Goal: Task Accomplishment & Management: Manage account settings

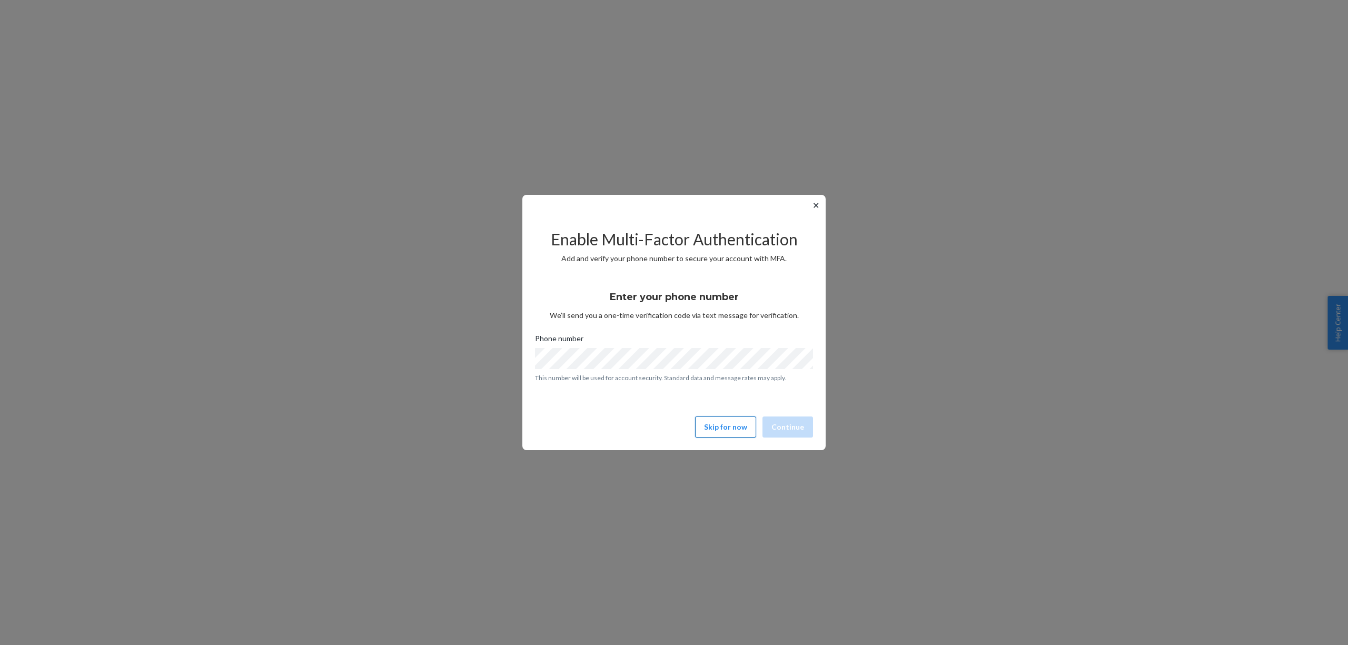
click at [741, 427] on button "Skip for now" at bounding box center [725, 427] width 61 height 21
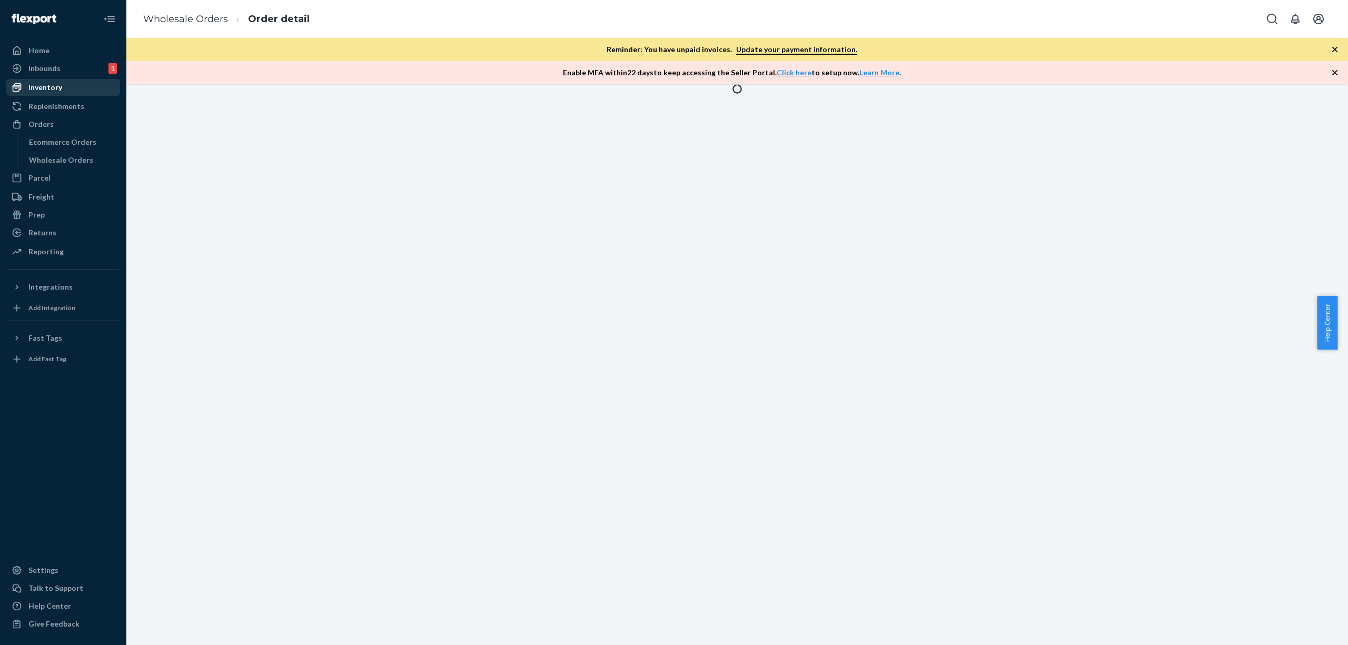
click at [43, 80] on div "Inventory" at bounding box center [63, 87] width 112 height 15
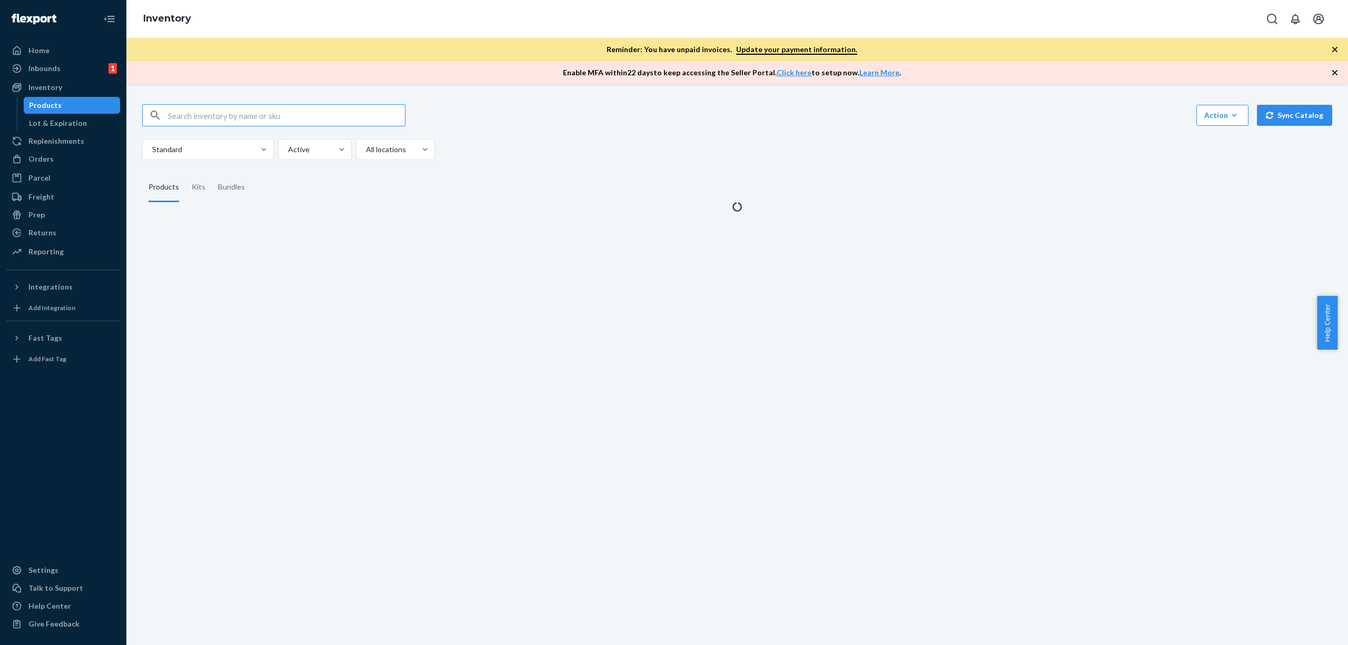
click at [302, 120] on input "text" at bounding box center [286, 115] width 237 height 21
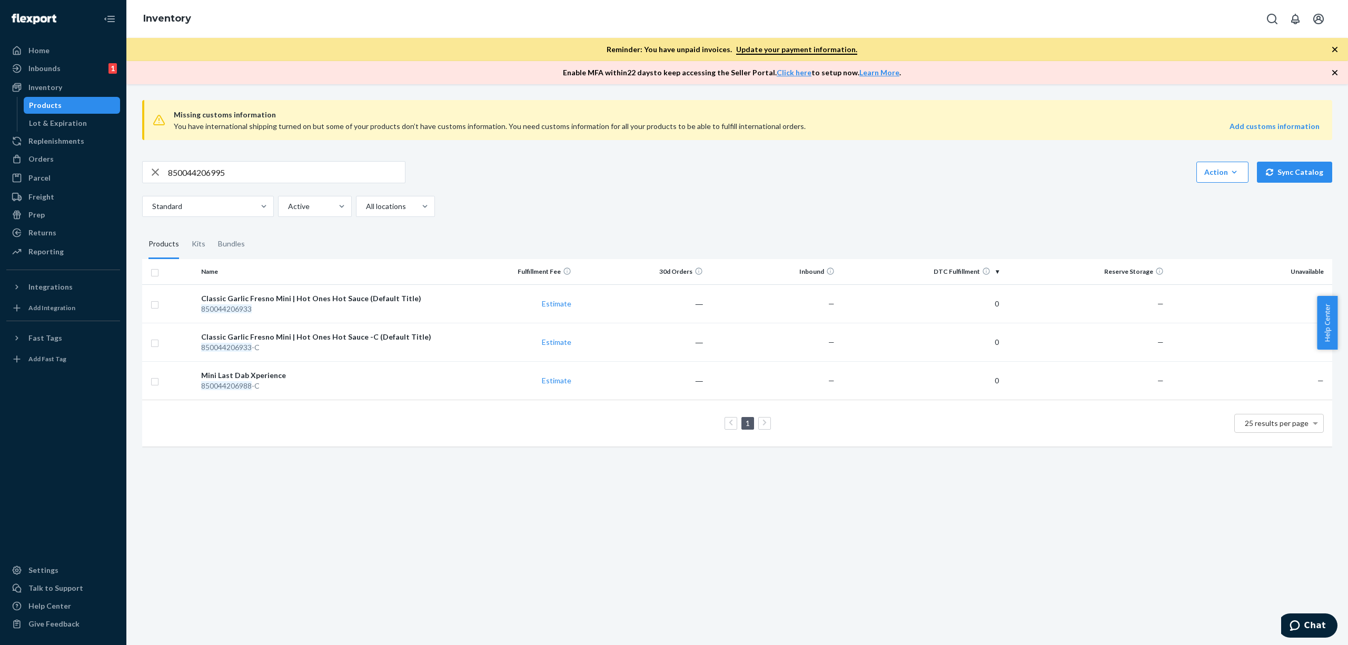
click at [255, 173] on input "850044206995" at bounding box center [286, 172] width 237 height 21
paste input "850044206995"
click at [201, 237] on div "Kits" at bounding box center [199, 244] width 14 height 29
click at [185, 230] on input "Kits" at bounding box center [185, 230] width 0 height 0
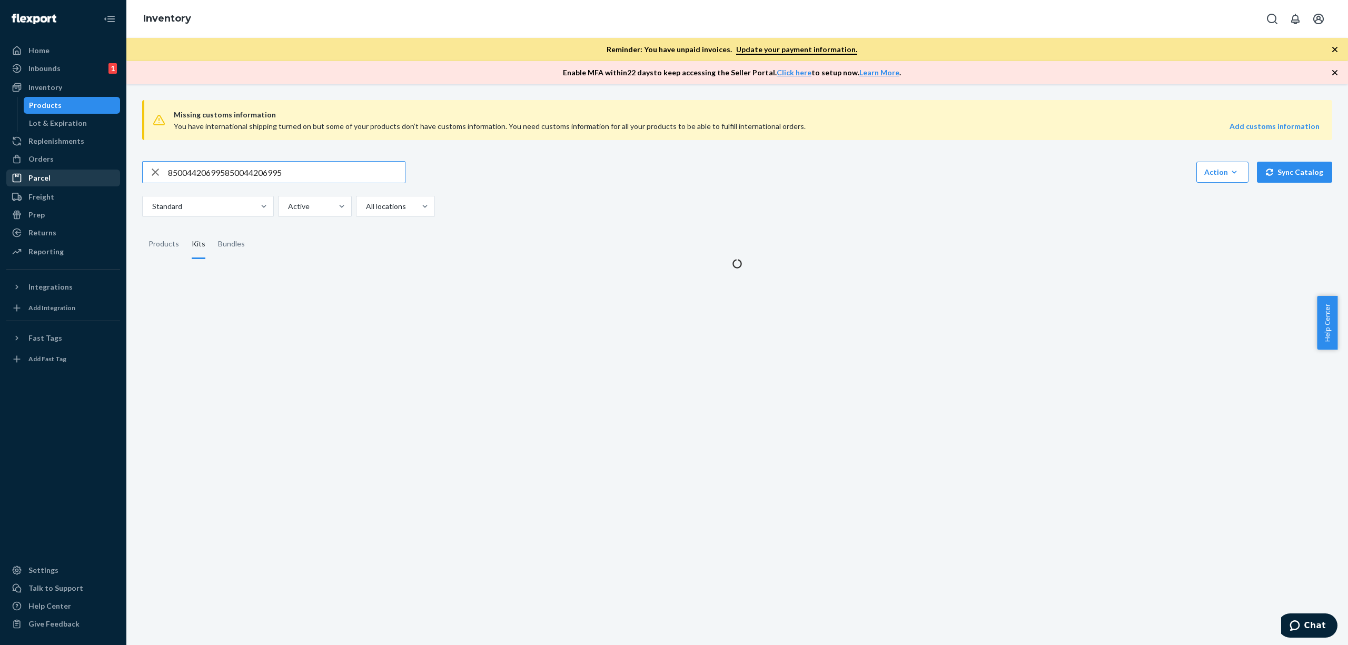
drag, startPoint x: 298, startPoint y: 180, endPoint x: 43, endPoint y: 171, distance: 255.1
click at [43, 171] on div "Home Inbounds 1 Shipping Plans Problems 1 Inventory Products Lot & Expiration R…" at bounding box center [674, 322] width 1348 height 645
paste input "text"
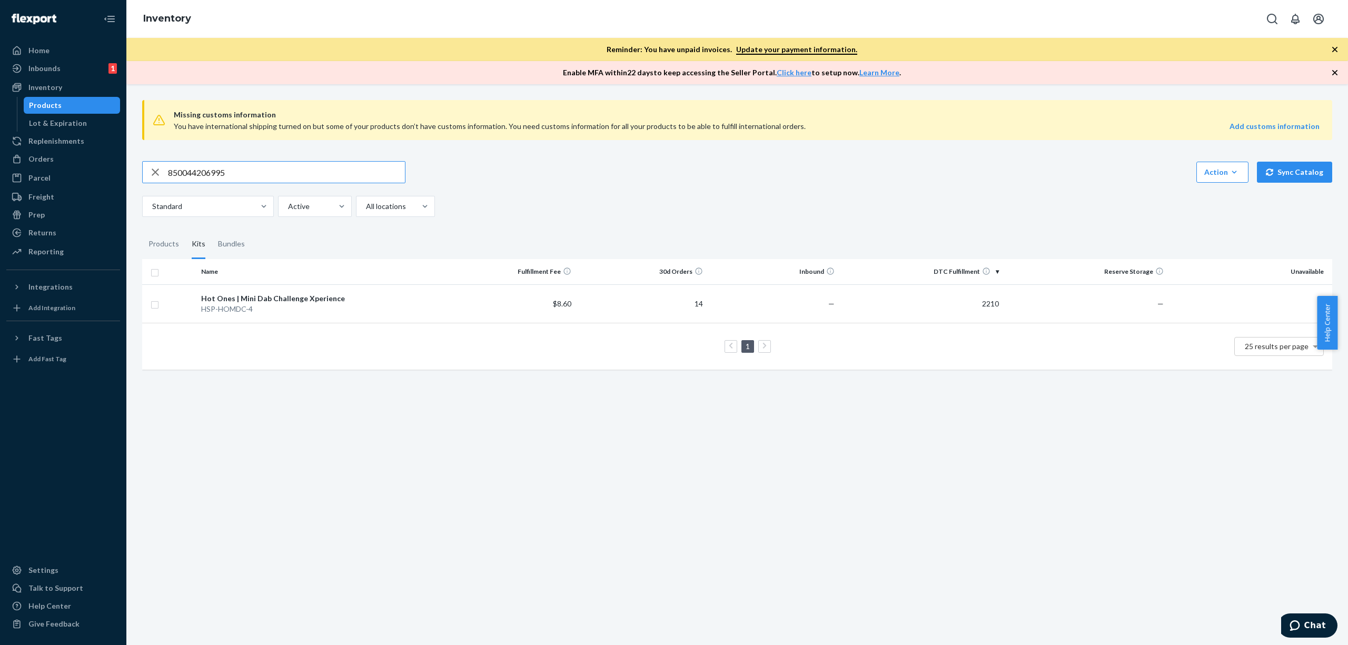
type input "850044206995"
click at [49, 91] on div "Inventory" at bounding box center [45, 87] width 34 height 11
click at [52, 63] on div "Inbounds" at bounding box center [44, 68] width 32 height 11
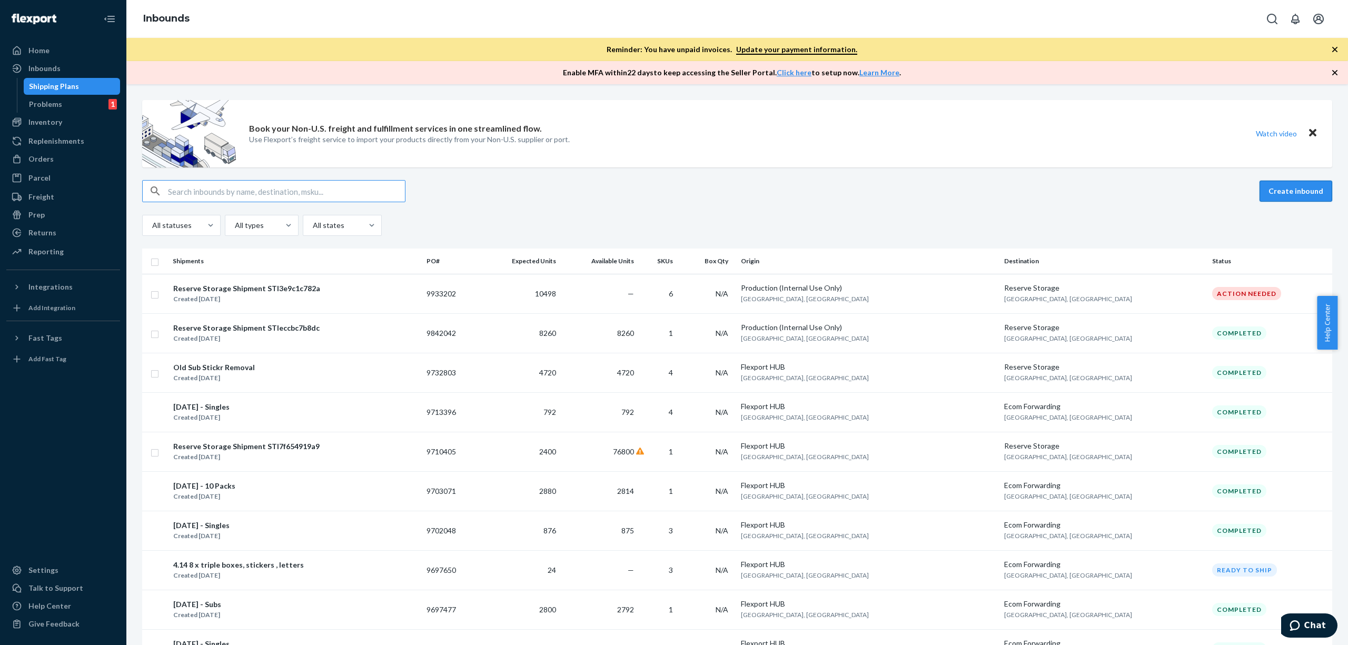
click at [1275, 192] on button "Create inbound" at bounding box center [1296, 191] width 73 height 21
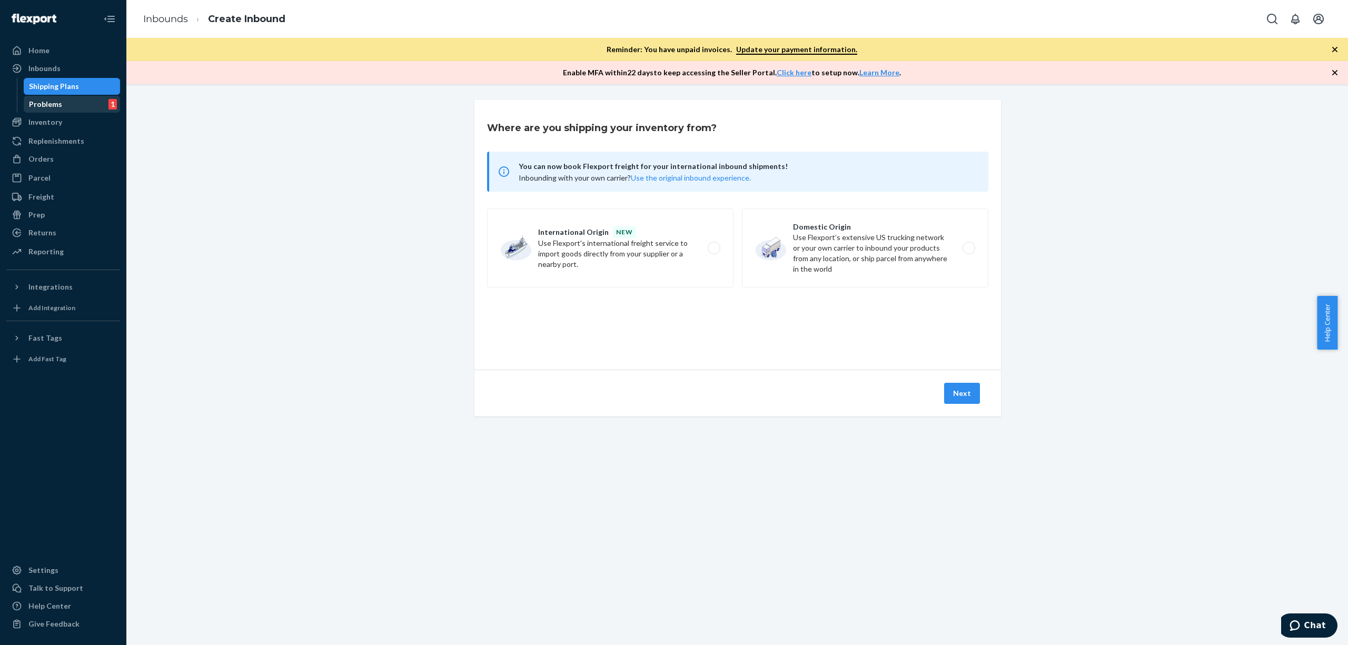
click at [51, 108] on div "Problems" at bounding box center [45, 104] width 33 height 11
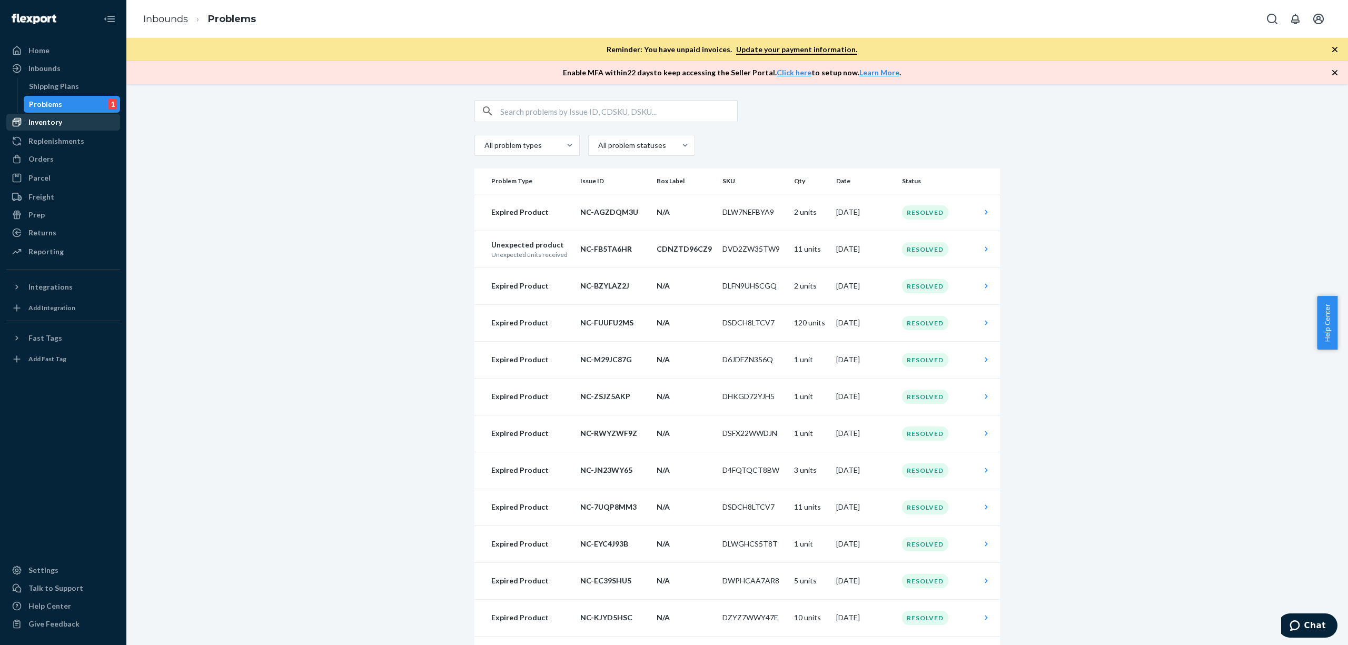
click at [57, 122] on div "Inventory" at bounding box center [45, 122] width 34 height 11
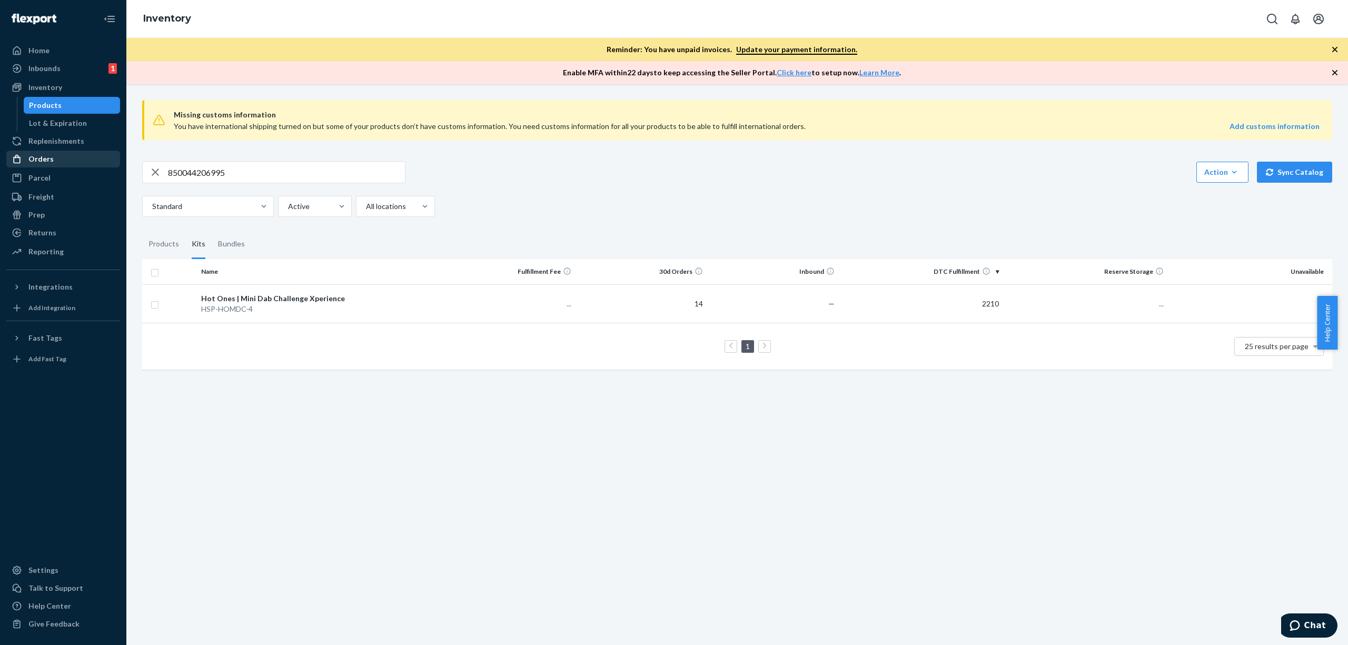
click at [54, 153] on div "Orders" at bounding box center [63, 159] width 112 height 15
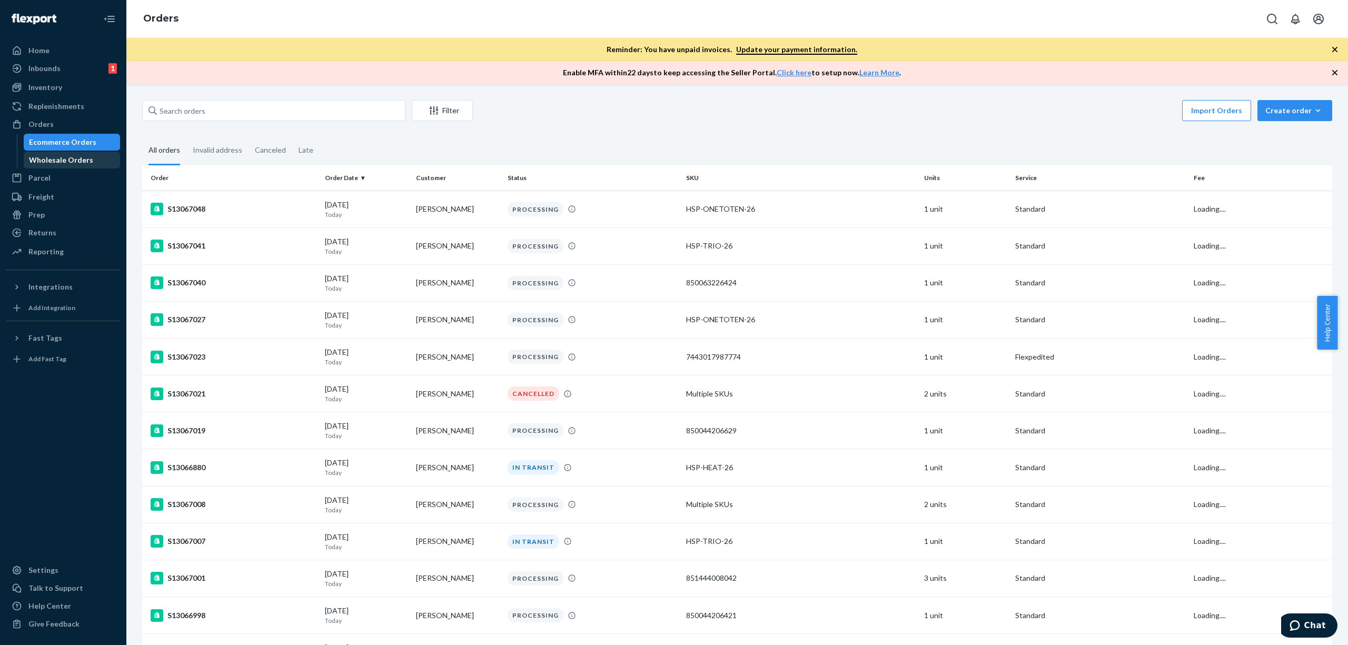
click at [51, 159] on div "Wholesale Orders" at bounding box center [61, 160] width 64 height 11
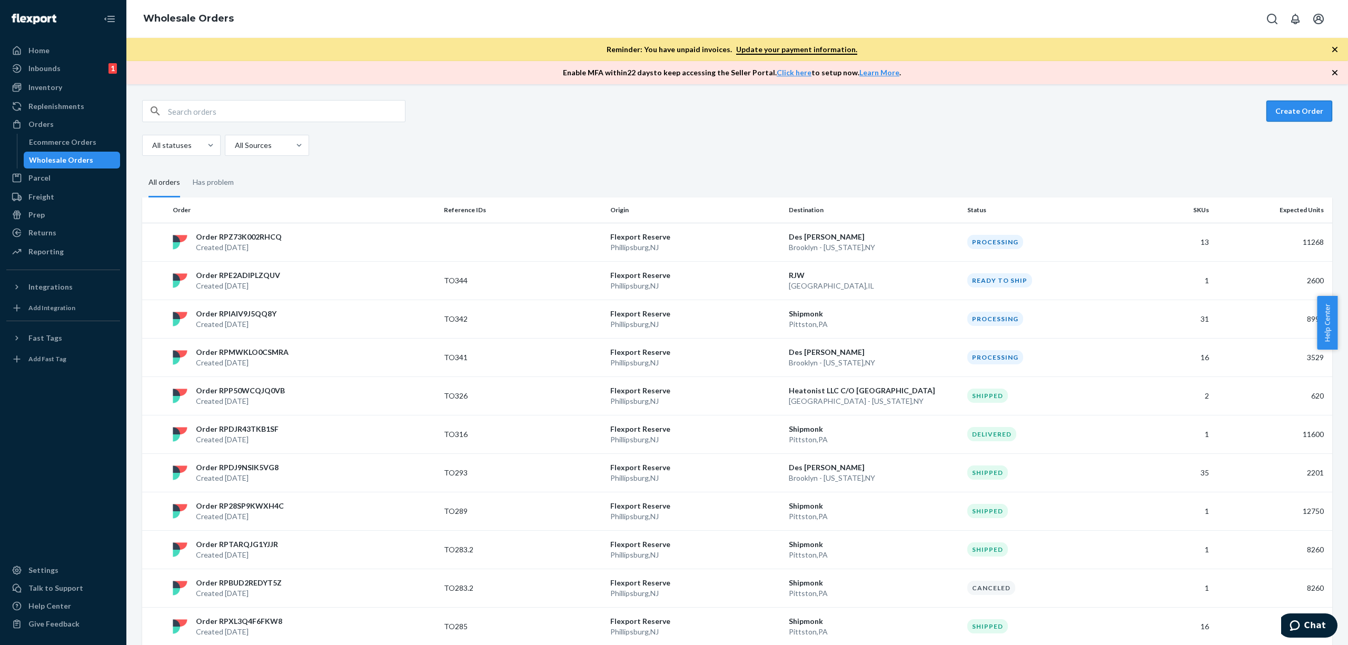
click at [1277, 113] on button "Create Order" at bounding box center [1300, 111] width 66 height 21
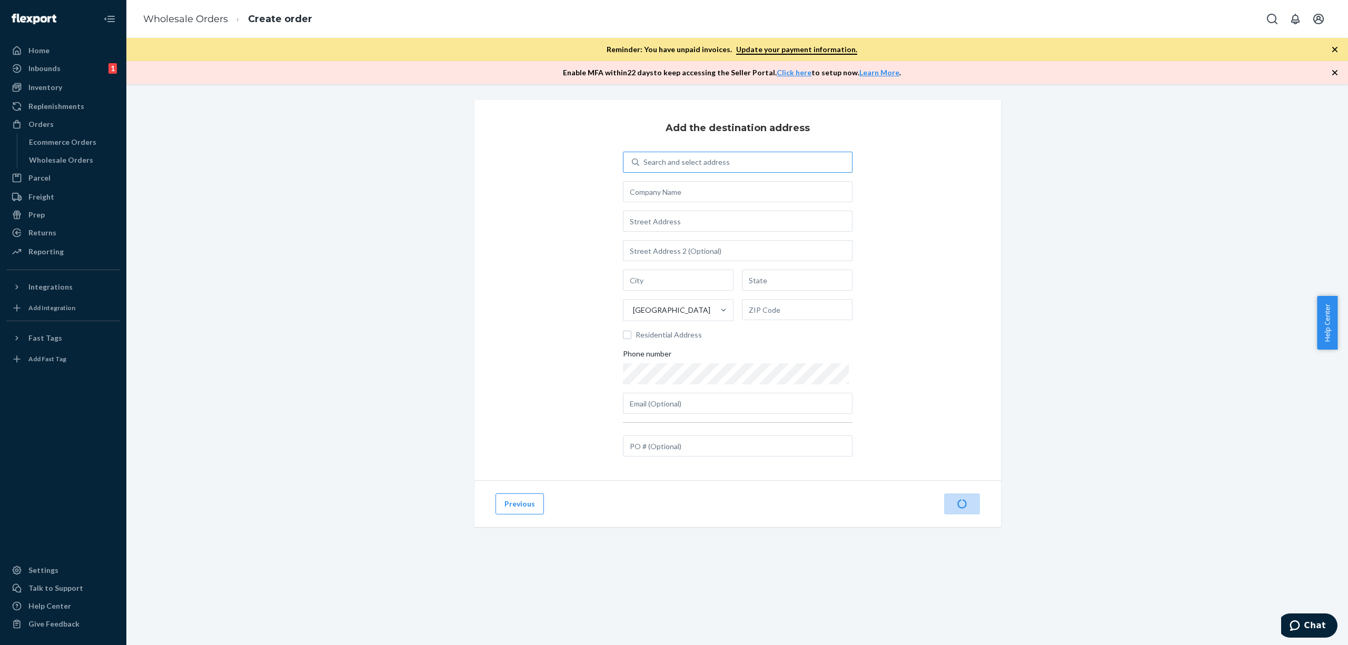
click at [697, 165] on div "Search and select address" at bounding box center [687, 162] width 86 height 11
click at [645, 165] on input "Search and select address" at bounding box center [644, 162] width 1 height 11
drag, startPoint x: 777, startPoint y: 447, endPoint x: 885, endPoint y: 475, distance: 111.0
click at [778, 447] on input "text" at bounding box center [738, 446] width 230 height 21
drag, startPoint x: 734, startPoint y: 445, endPoint x: 511, endPoint y: 427, distance: 224.0
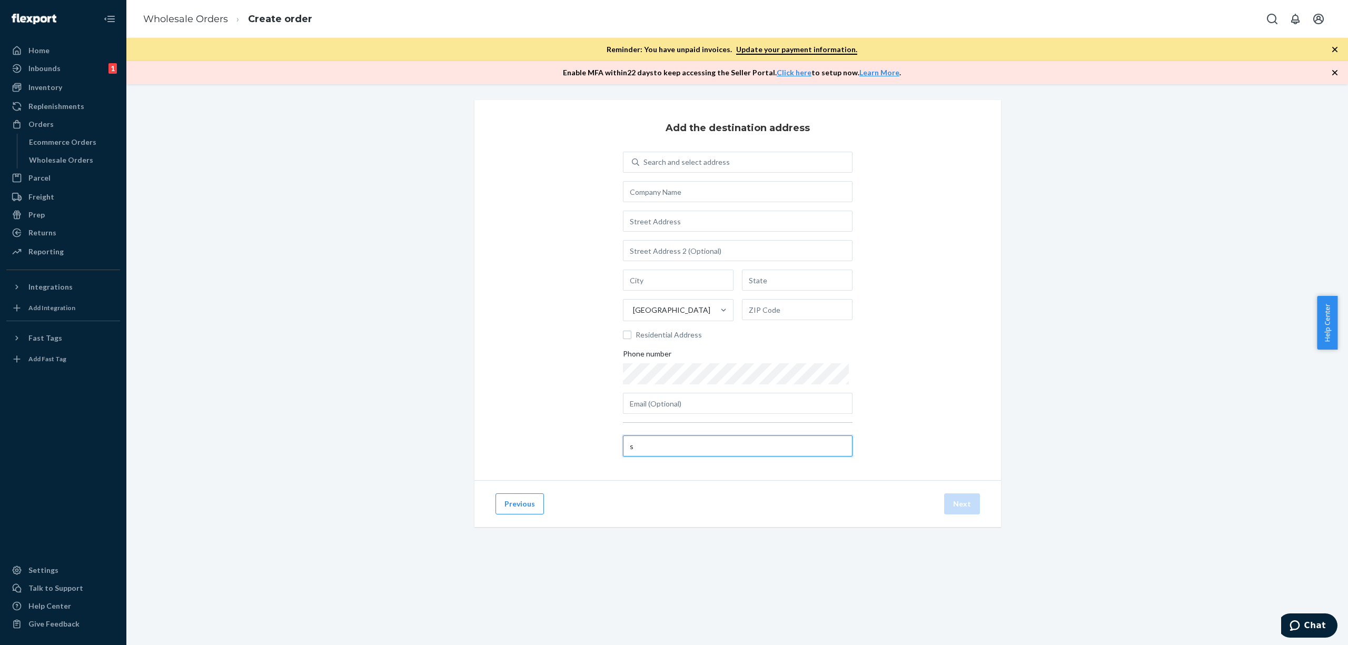
click at [511, 427] on div "Add the destination address Search and select address [GEOGRAPHIC_DATA] Residen…" at bounding box center [738, 290] width 527 height 380
type input "Test"
click at [914, 338] on div "Add the destination address Search and select address [GEOGRAPHIC_DATA] Residen…" at bounding box center [738, 290] width 527 height 380
drag, startPoint x: 624, startPoint y: 446, endPoint x: 450, endPoint y: 419, distance: 176.3
click at [450, 418] on div "Add the destination address Search and select address [GEOGRAPHIC_DATA] Residen…" at bounding box center [737, 326] width 1206 height 452
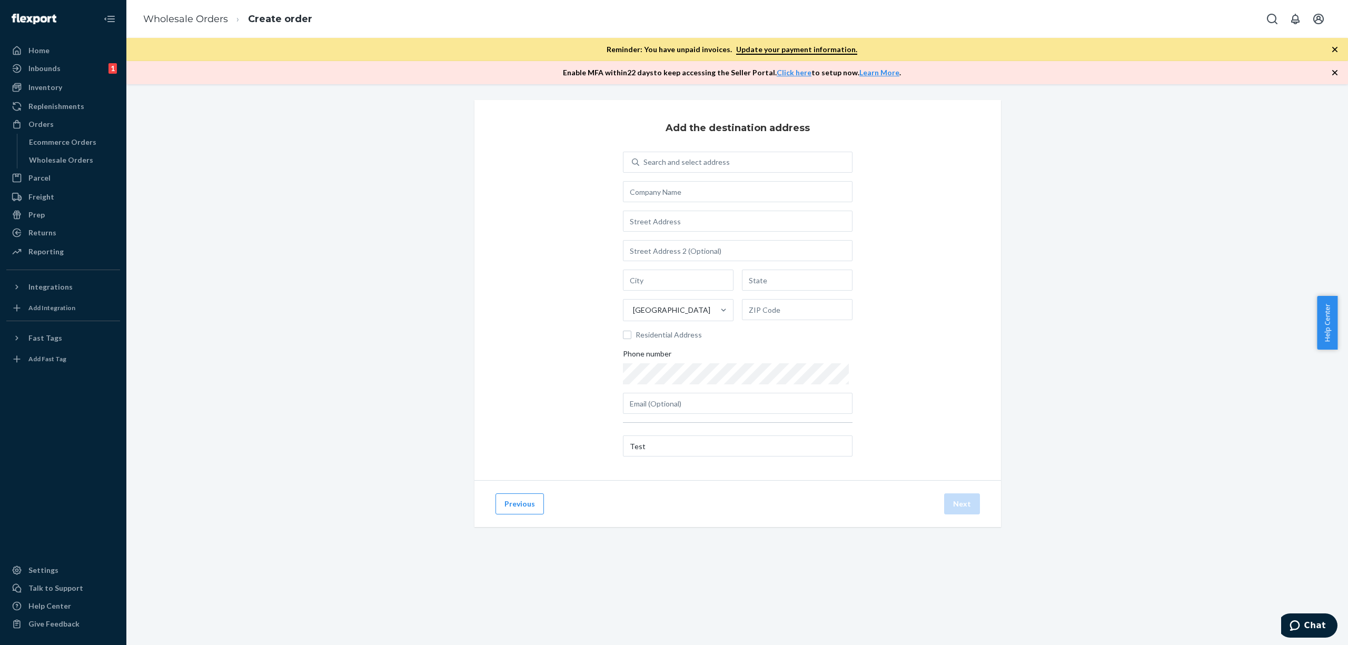
drag, startPoint x: 880, startPoint y: 350, endPoint x: 755, endPoint y: 228, distance: 174.3
click at [884, 346] on div "Add the destination address Search and select address [GEOGRAPHIC_DATA] Residen…" at bounding box center [738, 290] width 527 height 380
click at [742, 172] on div "Search and select address" at bounding box center [738, 162] width 230 height 21
click at [645, 167] on input "Search and select address" at bounding box center [644, 162] width 1 height 11
click at [742, 166] on div "Search and select address" at bounding box center [745, 162] width 213 height 19
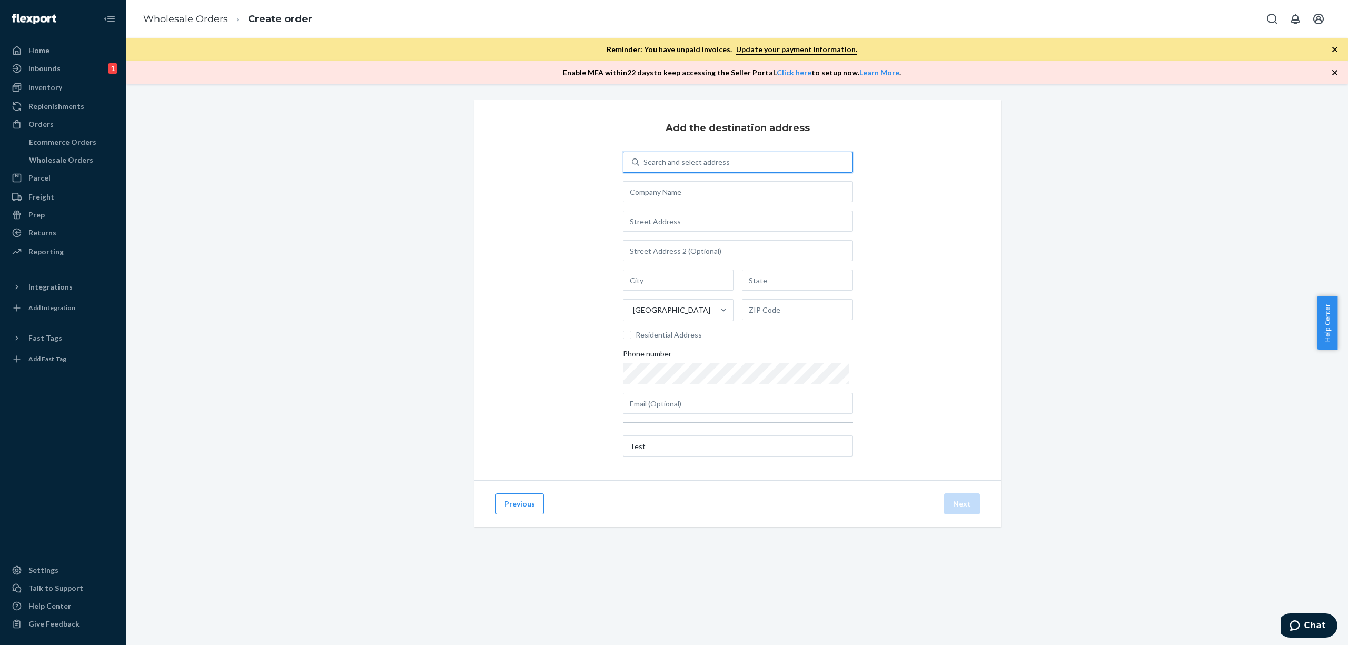
click at [645, 166] on input "0 results available. Use Up and Down to choose options, press Enter to select t…" at bounding box center [644, 162] width 1 height 11
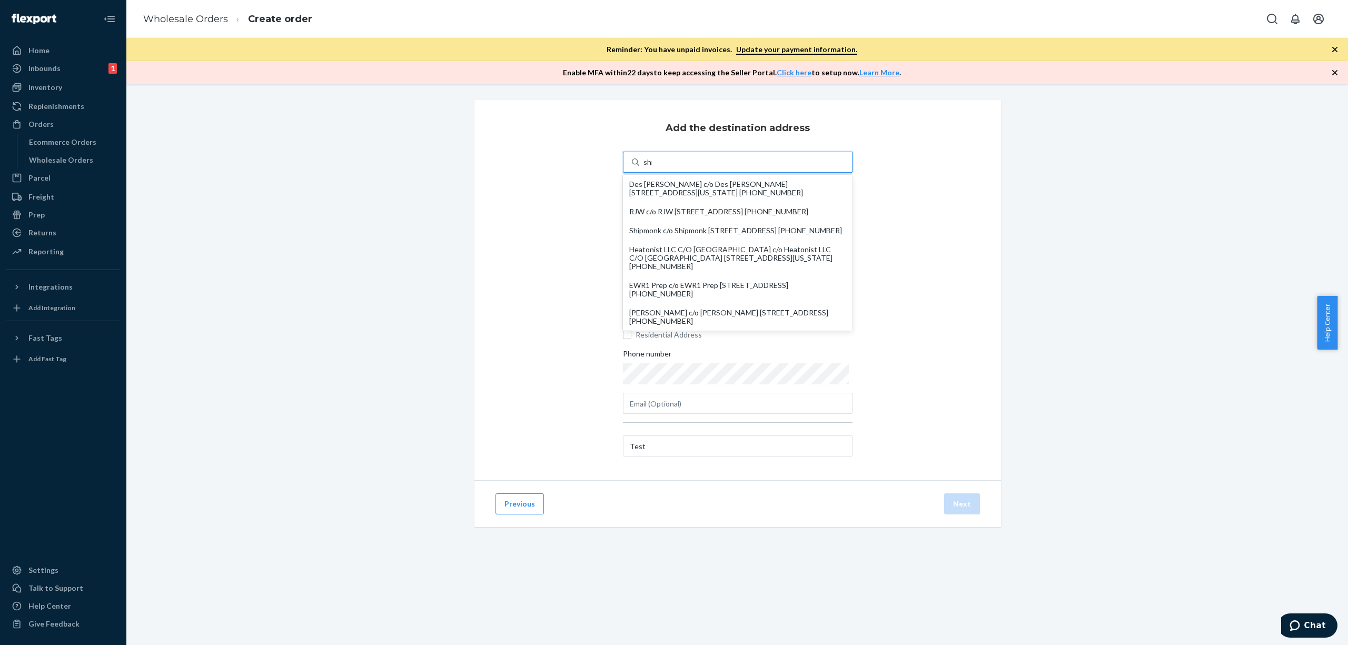
type input "ship"
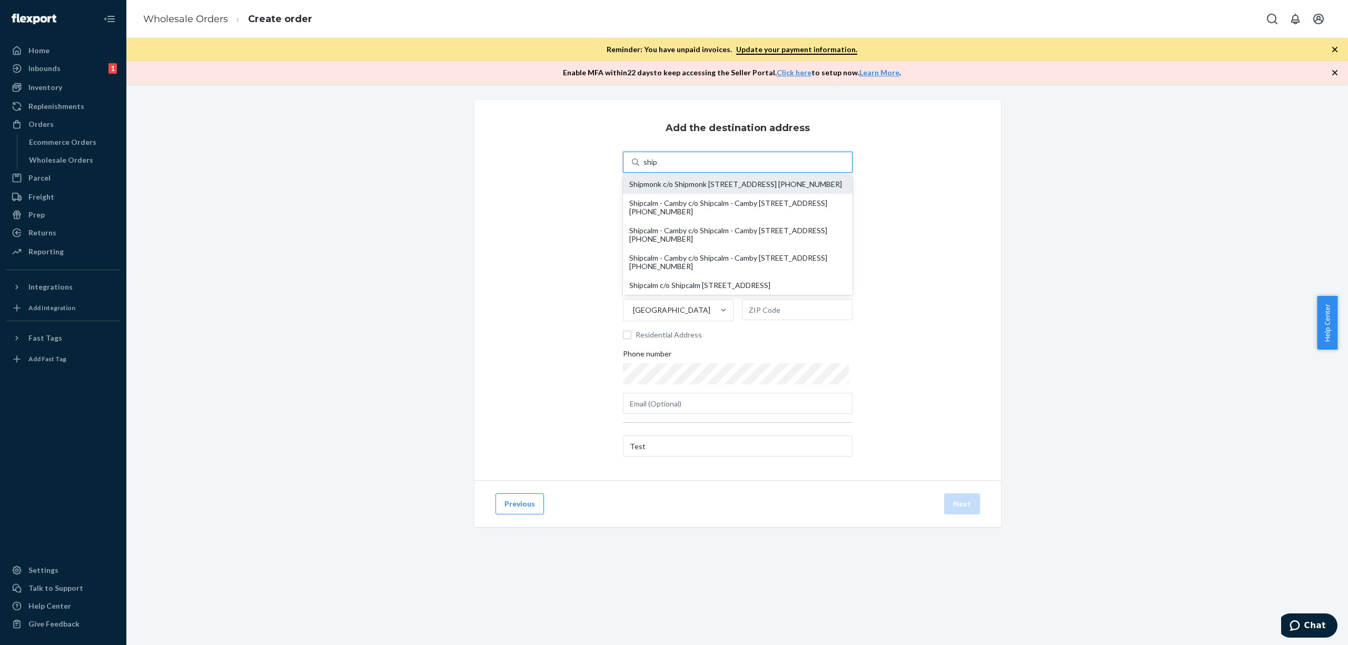
click at [724, 186] on div "Shipmonk c/o Shipmonk [STREET_ADDRESS] [PHONE_NUMBER]" at bounding box center [737, 184] width 217 height 8
click at [658, 167] on input "ship" at bounding box center [651, 162] width 14 height 11
type input "Shipmonk"
type input "Pittston"
type input "PA"
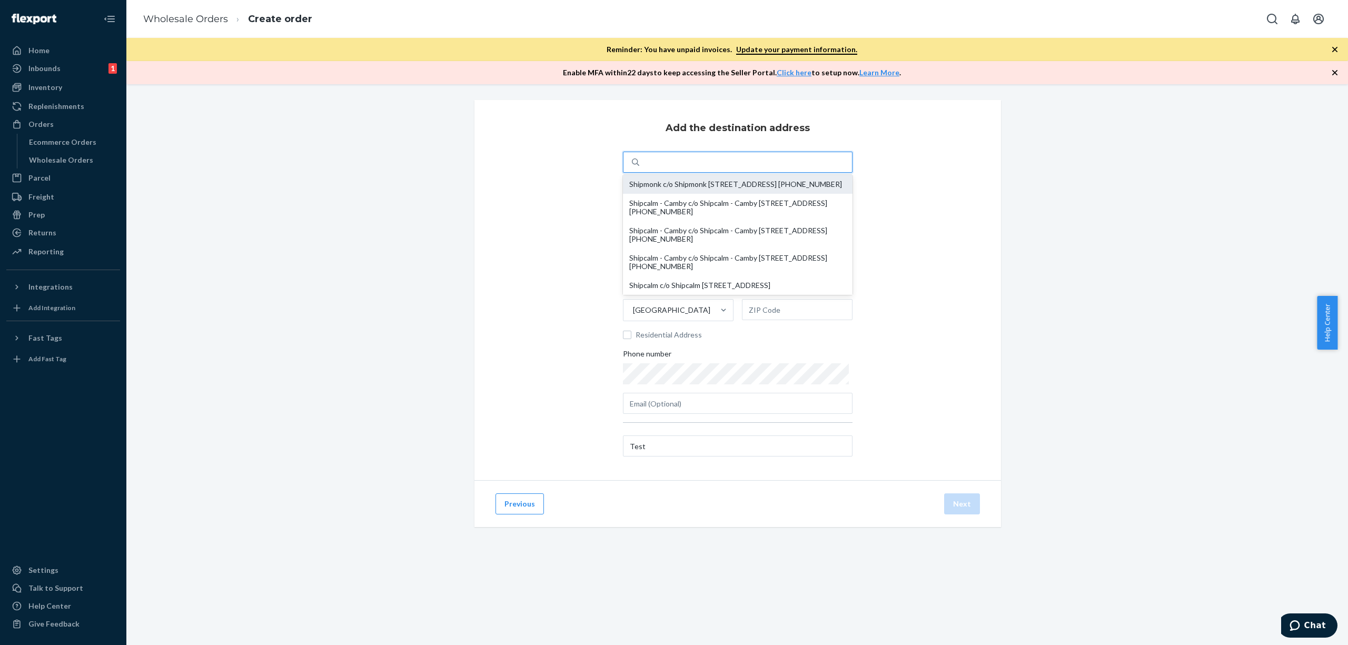
type input "18640"
type input "[PERSON_NAME][EMAIL_ADDRESS][DOMAIN_NAME]"
type input "[STREET_ADDRESS]"
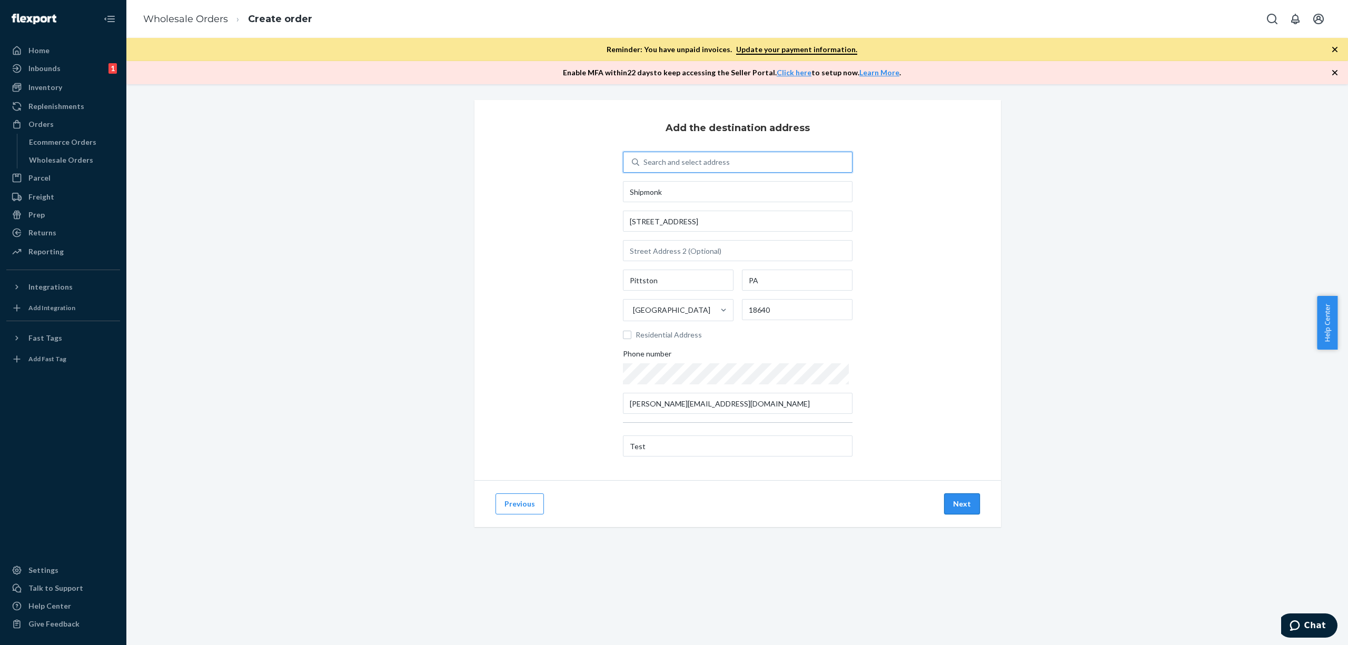
click at [963, 510] on button "Next" at bounding box center [962, 504] width 36 height 21
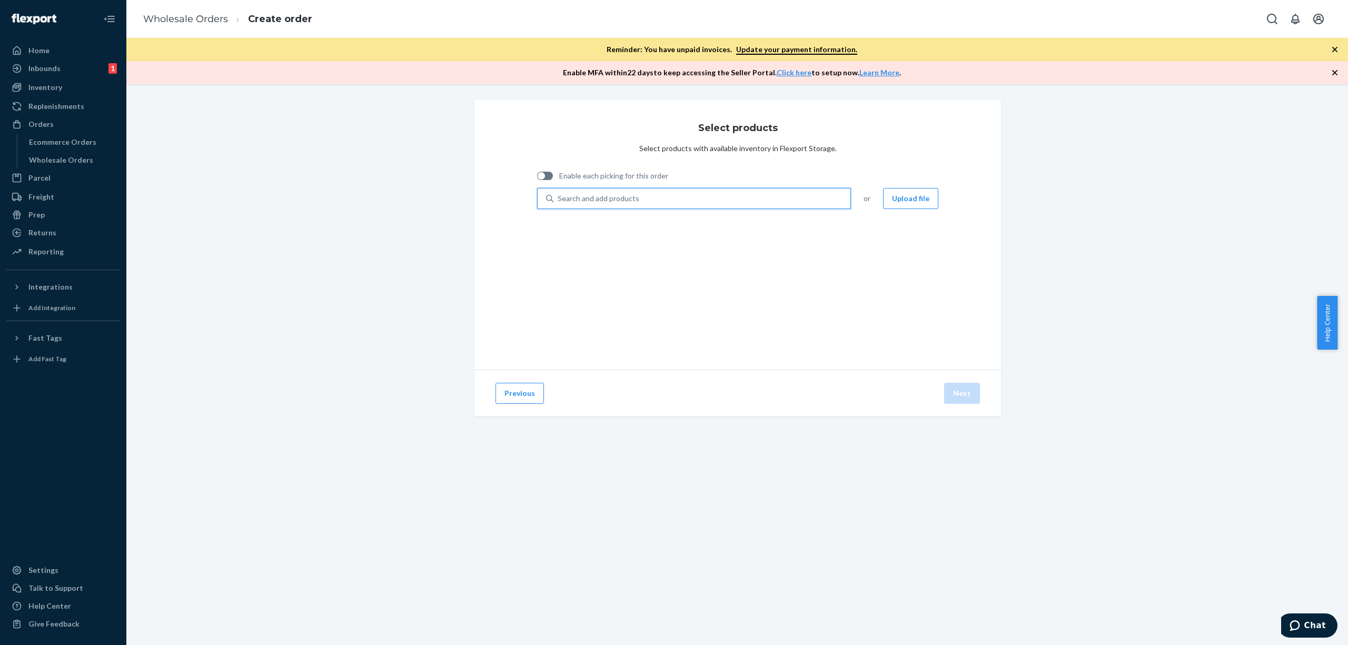
click at [623, 201] on div "Search and add products" at bounding box center [599, 198] width 82 height 11
click at [559, 201] on input "0 results available. Use Up and Down to choose options, press Enter to select t…" at bounding box center [558, 198] width 1 height 11
paste input "850044206995"
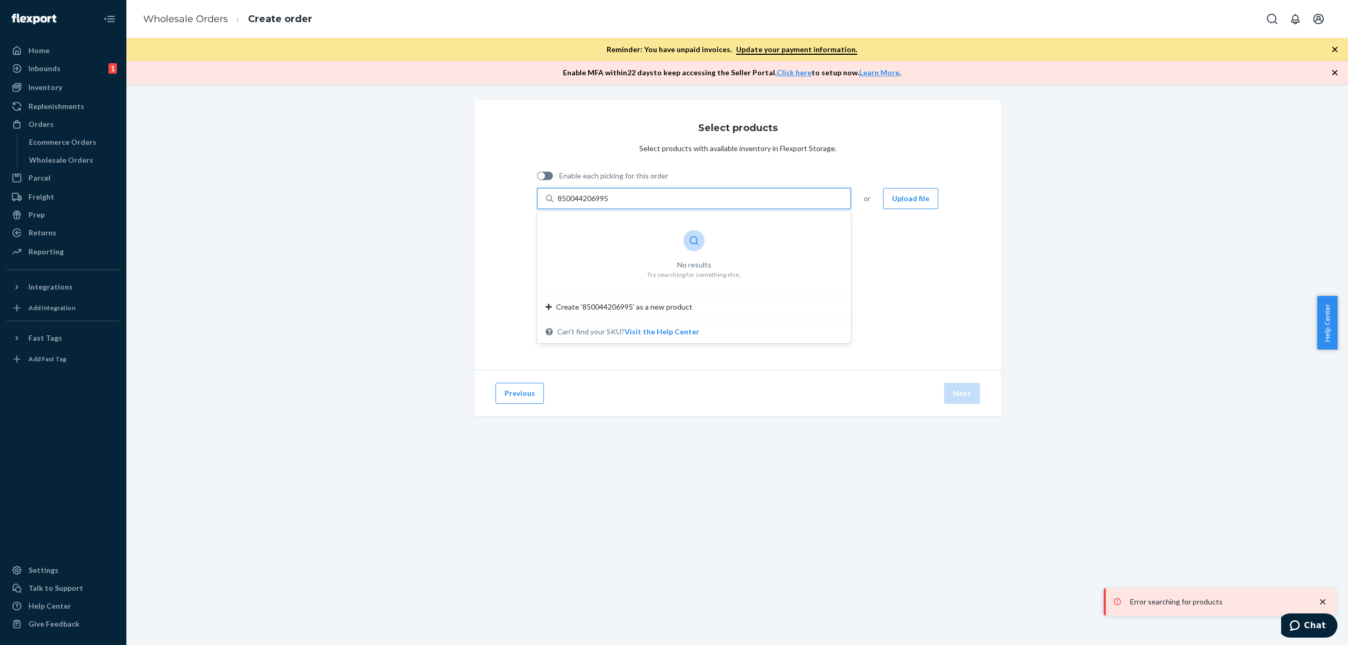
type input "850044206995"
click at [934, 277] on div "Select products Select products with available inventory in Flexport Storage. E…" at bounding box center [738, 235] width 527 height 270
click at [732, 211] on div "Enable each picking for this order Search and add products or Upload file" at bounding box center [737, 193] width 401 height 55
click at [727, 203] on div "Search and add products" at bounding box center [702, 198] width 297 height 19
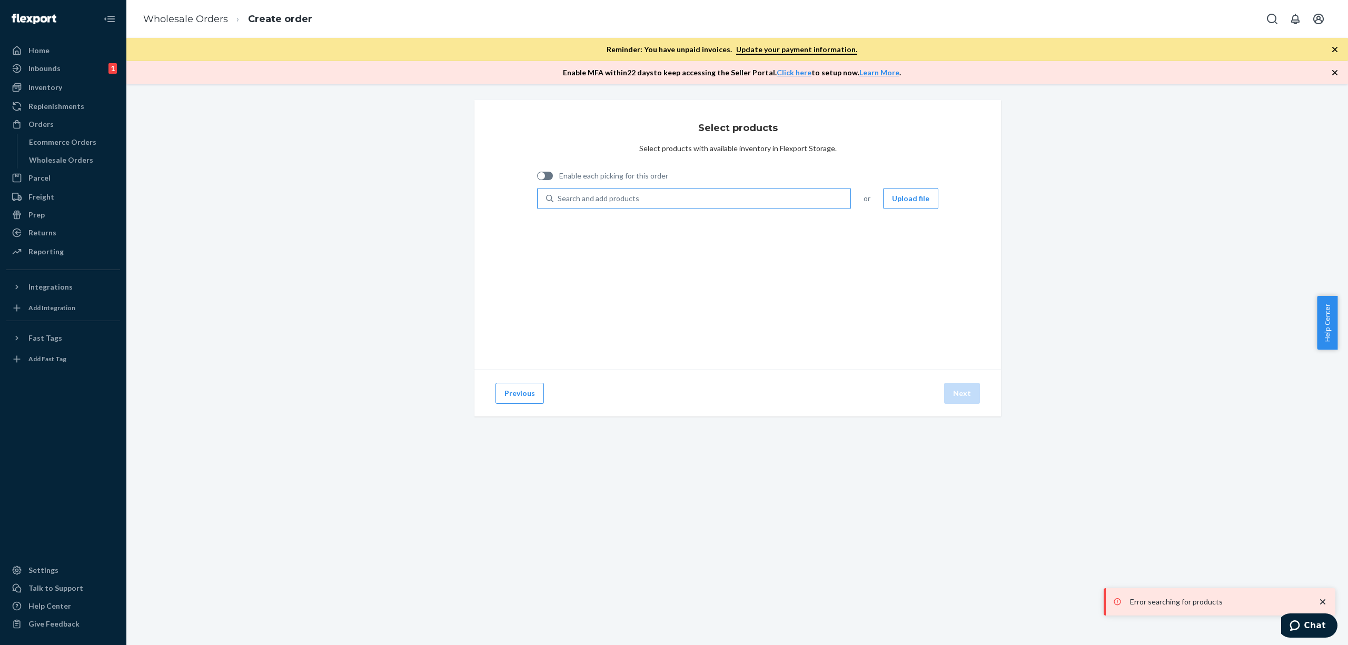
click at [559, 203] on input "Search and add products" at bounding box center [558, 198] width 1 height 11
click at [727, 203] on div "Search and add products" at bounding box center [702, 198] width 297 height 19
click at [559, 203] on input "Search and add products" at bounding box center [558, 198] width 1 height 11
click at [727, 203] on div "Search and add products" at bounding box center [702, 198] width 297 height 19
click at [559, 203] on input "0 results available. Use Up and Down to choose options, press Enter to select t…" at bounding box center [558, 198] width 1 height 11
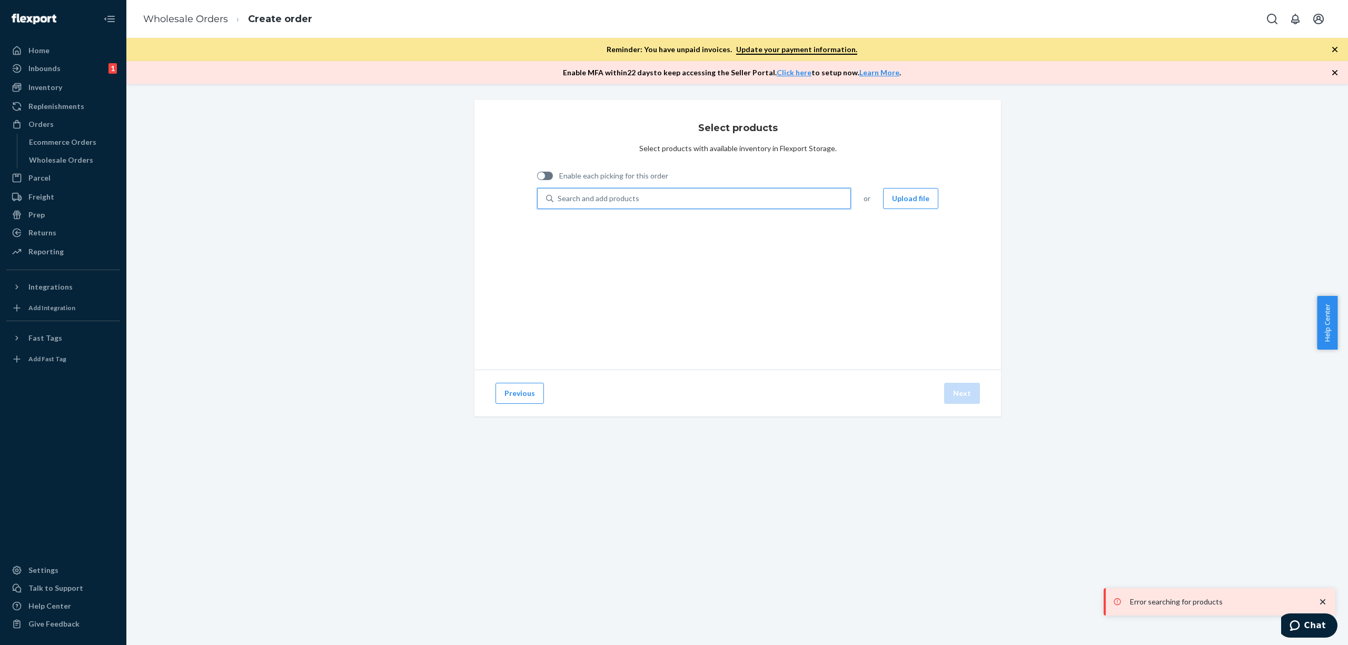
paste input "850044206995"
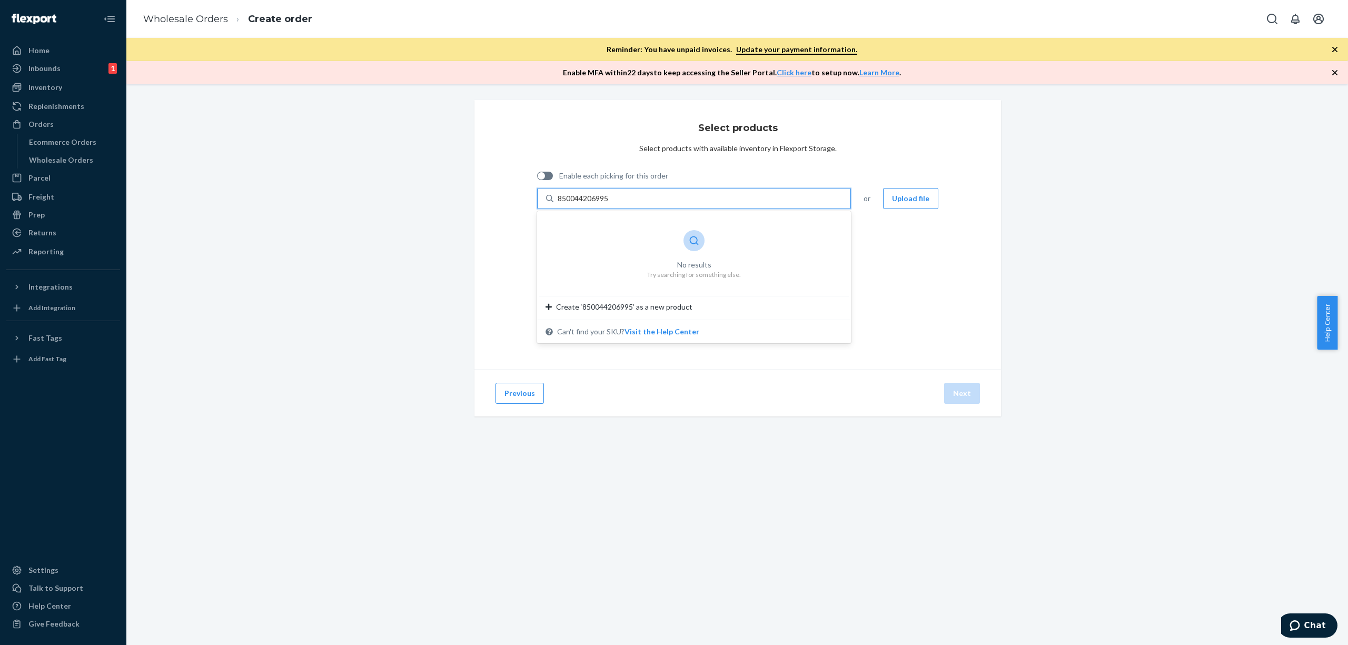
type input "850044206995"
click at [951, 273] on div "Select products Select products with available inventory in Flexport Storage. E…" at bounding box center [738, 235] width 527 height 270
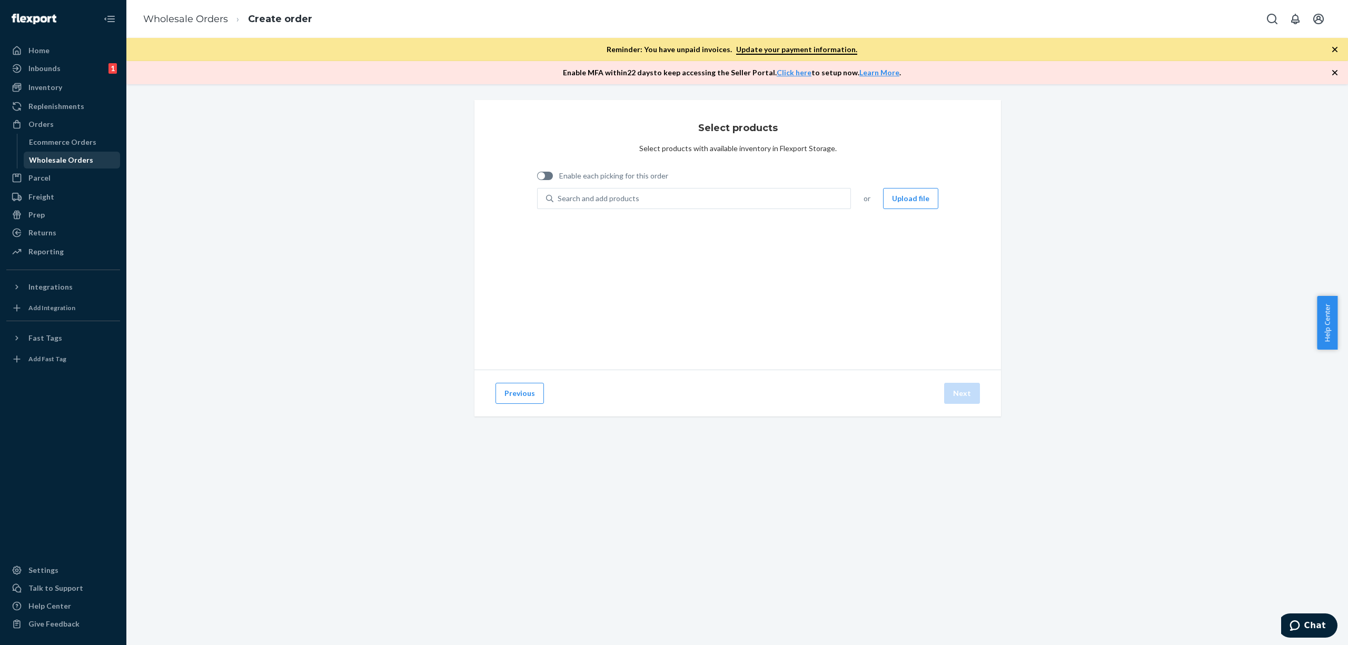
click at [95, 154] on div "Wholesale Orders" at bounding box center [72, 160] width 95 height 15
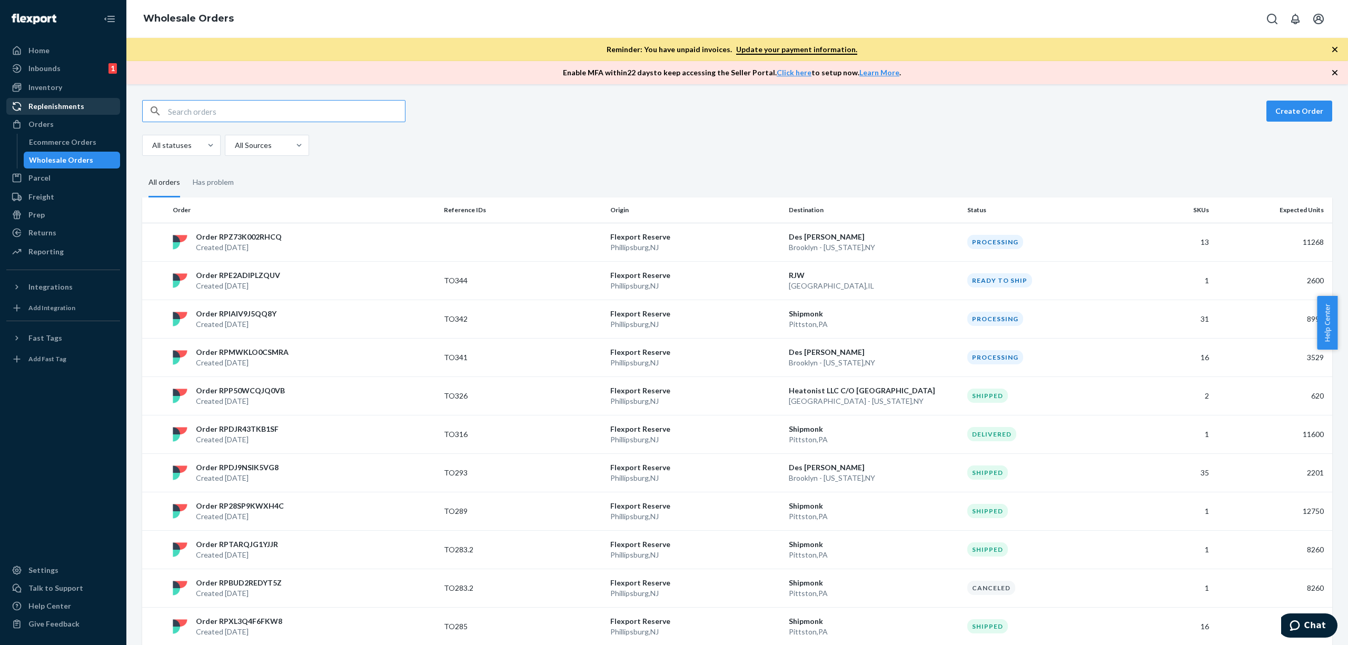
click at [57, 107] on div "Replenishments" at bounding box center [56, 106] width 56 height 11
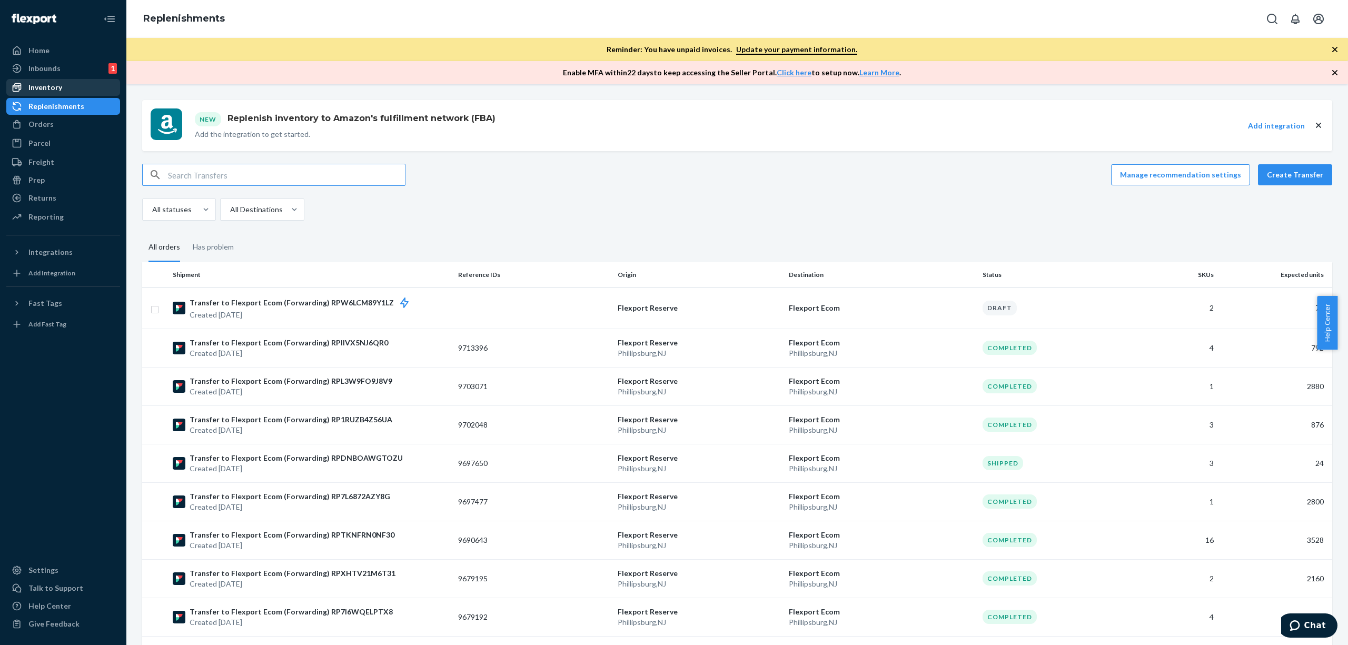
click at [62, 86] on div "Inventory" at bounding box center [63, 87] width 112 height 15
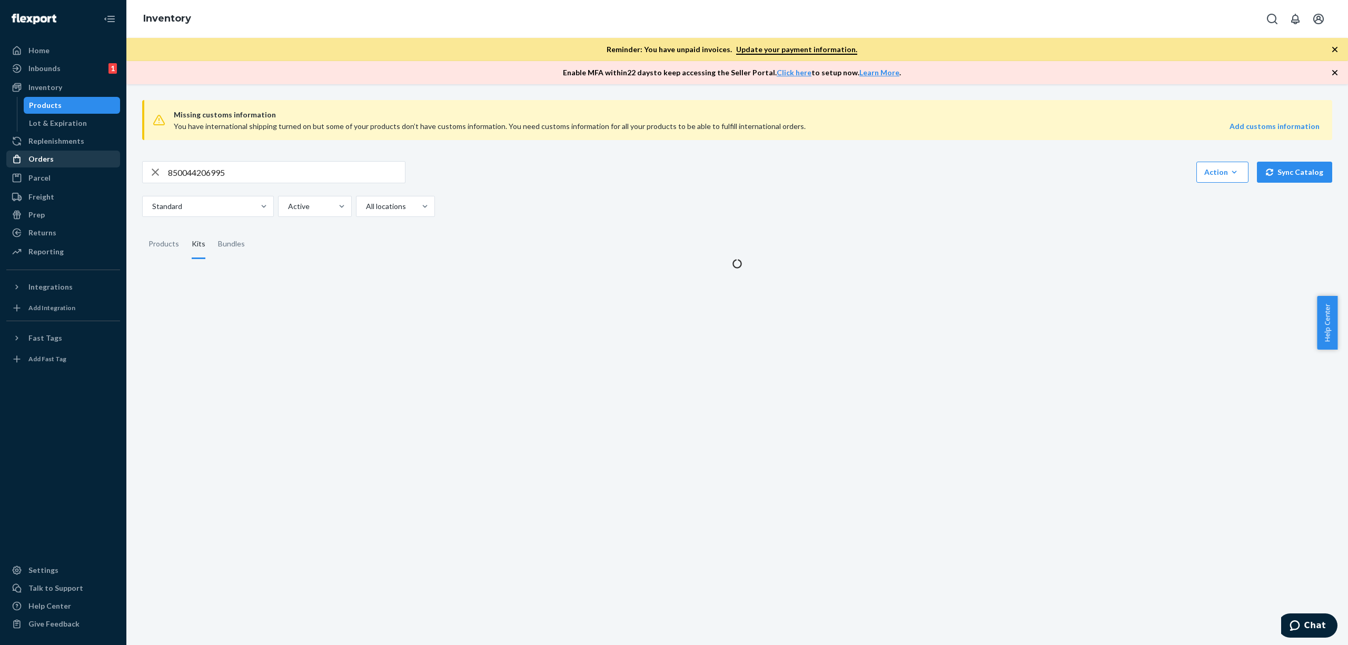
click at [53, 163] on div "Orders" at bounding box center [63, 159] width 112 height 15
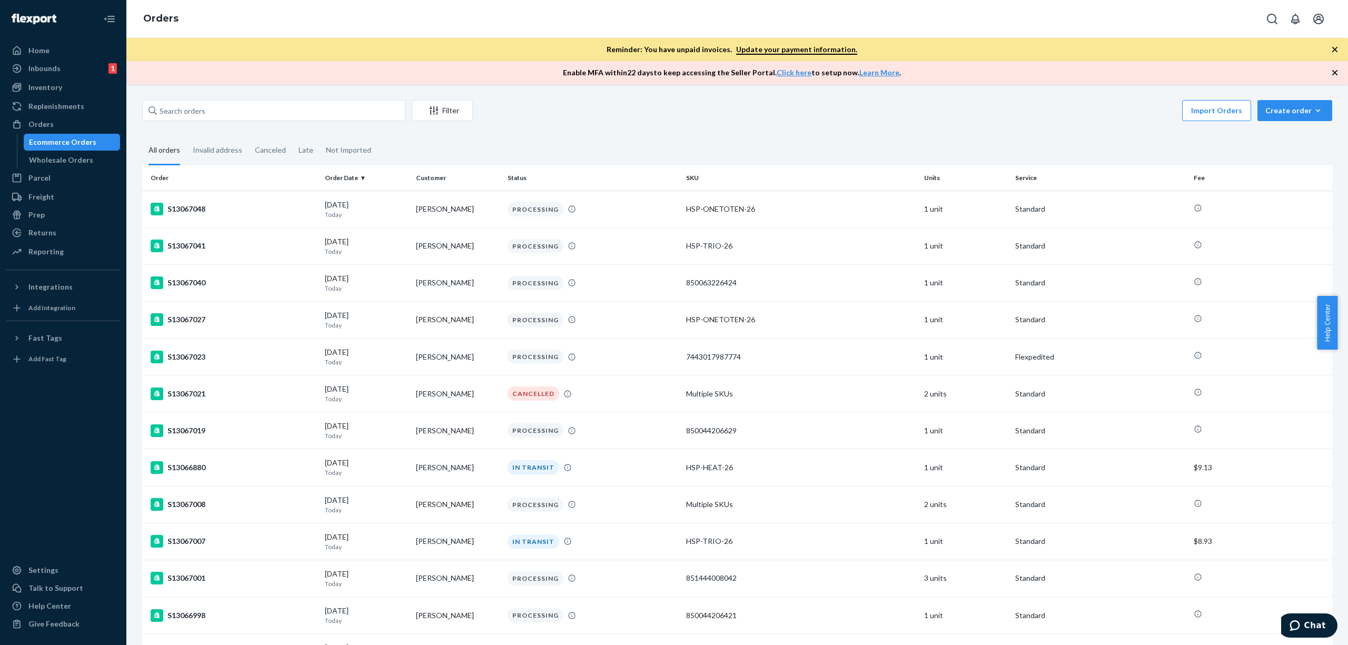
click at [45, 78] on ul "Home Inbounds 1 Shipping Plans Problems 1 Inventory Products Lot & Expiration R…" at bounding box center [63, 151] width 114 height 219
click at [47, 86] on div "Inventory" at bounding box center [45, 87] width 34 height 11
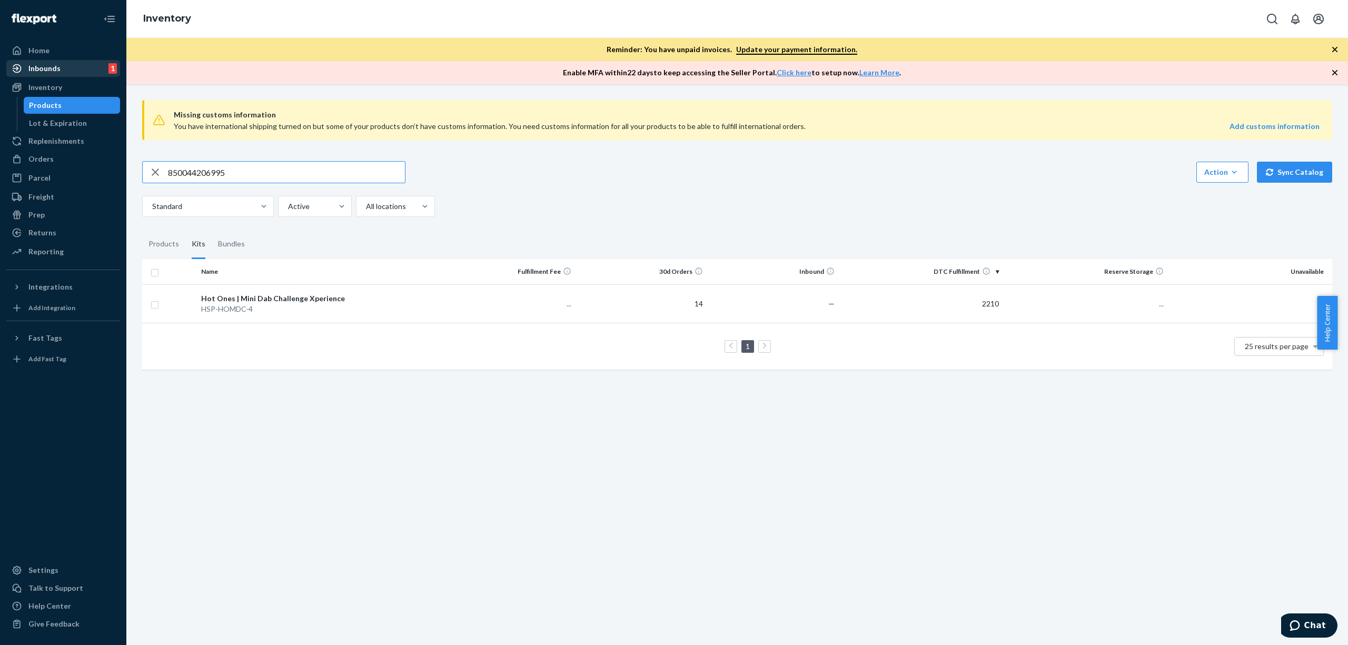
click at [53, 71] on div "Inbounds" at bounding box center [44, 68] width 32 height 11
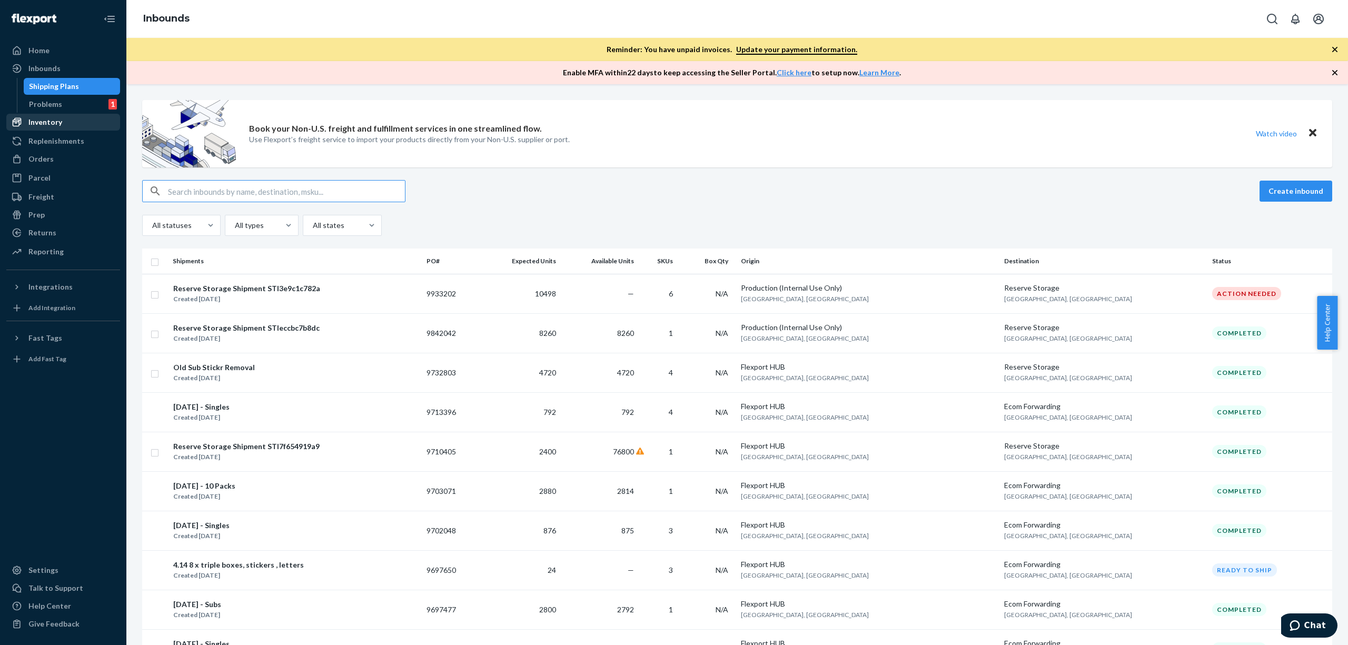
click at [57, 115] on div "Inventory" at bounding box center [63, 122] width 112 height 15
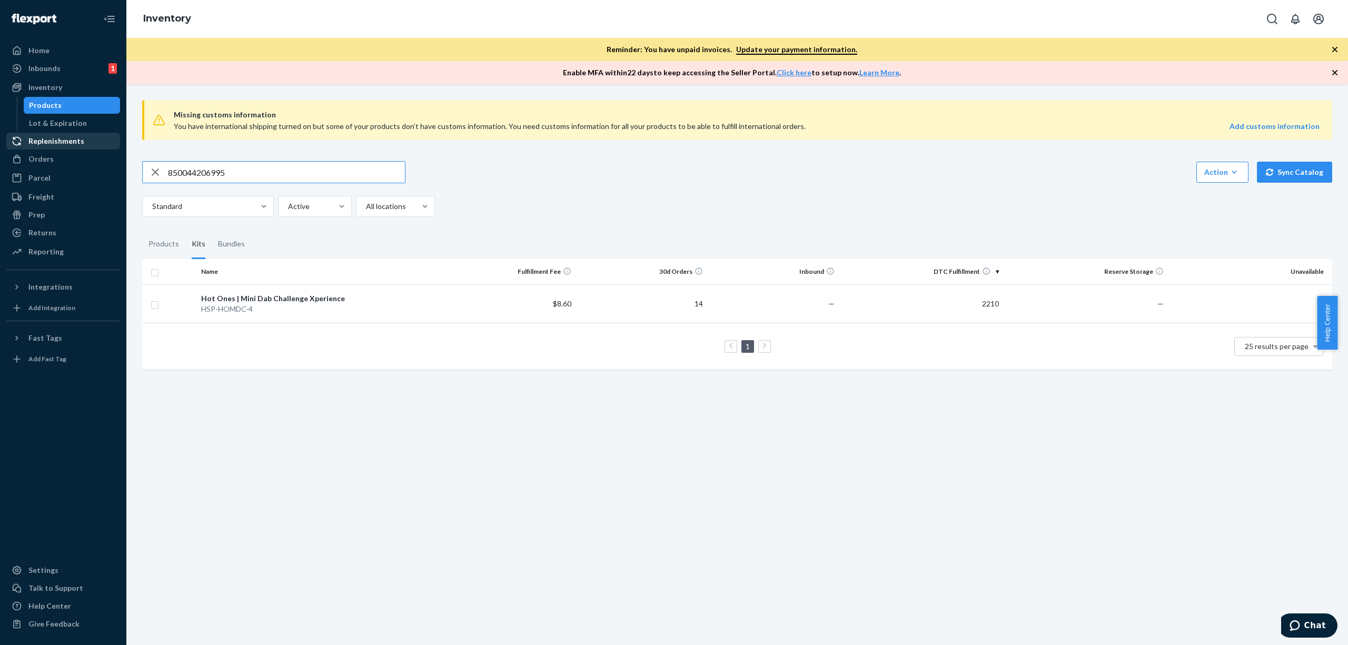
click at [61, 135] on div "Replenishments" at bounding box center [63, 141] width 112 height 15
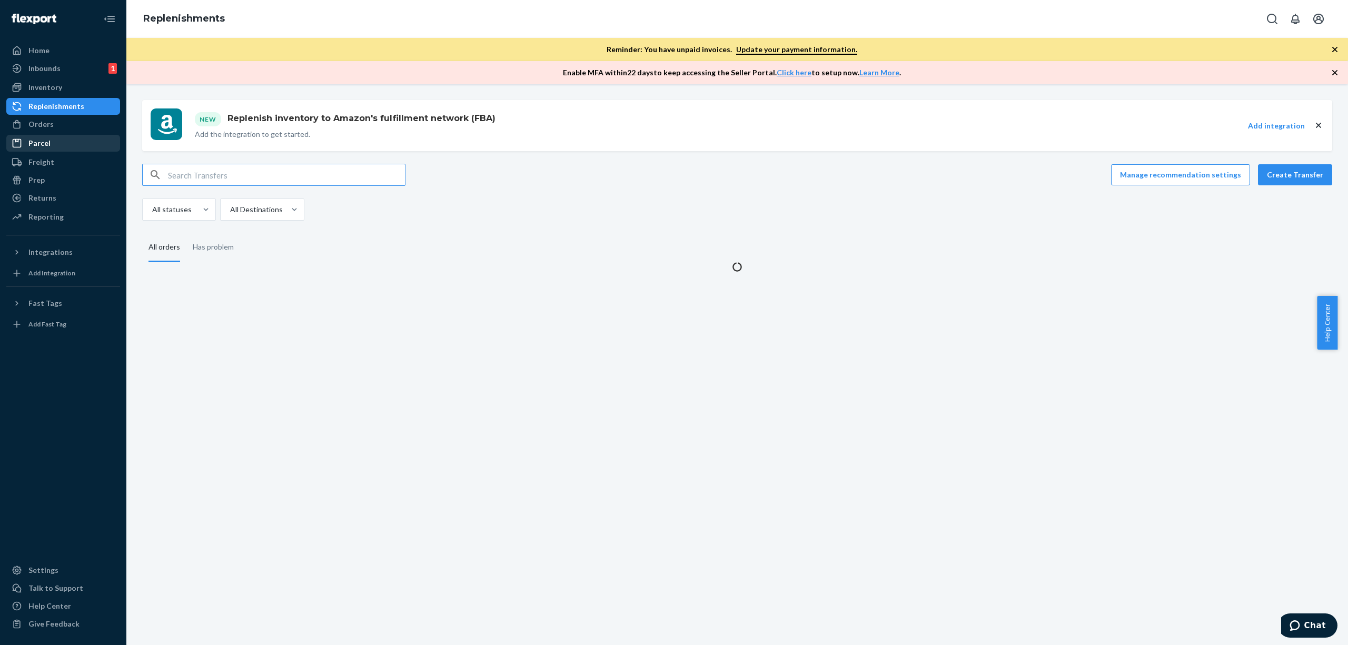
click at [62, 135] on link "Parcel" at bounding box center [63, 143] width 114 height 17
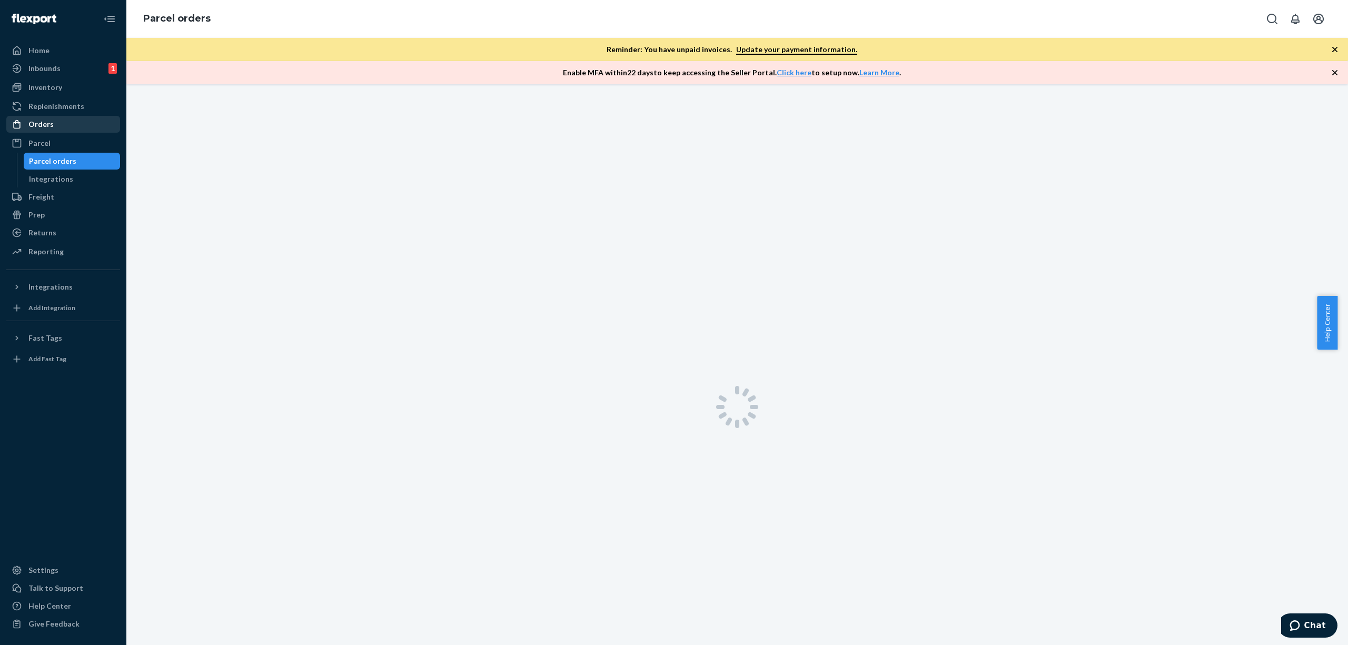
click at [57, 121] on div "Orders" at bounding box center [63, 124] width 112 height 15
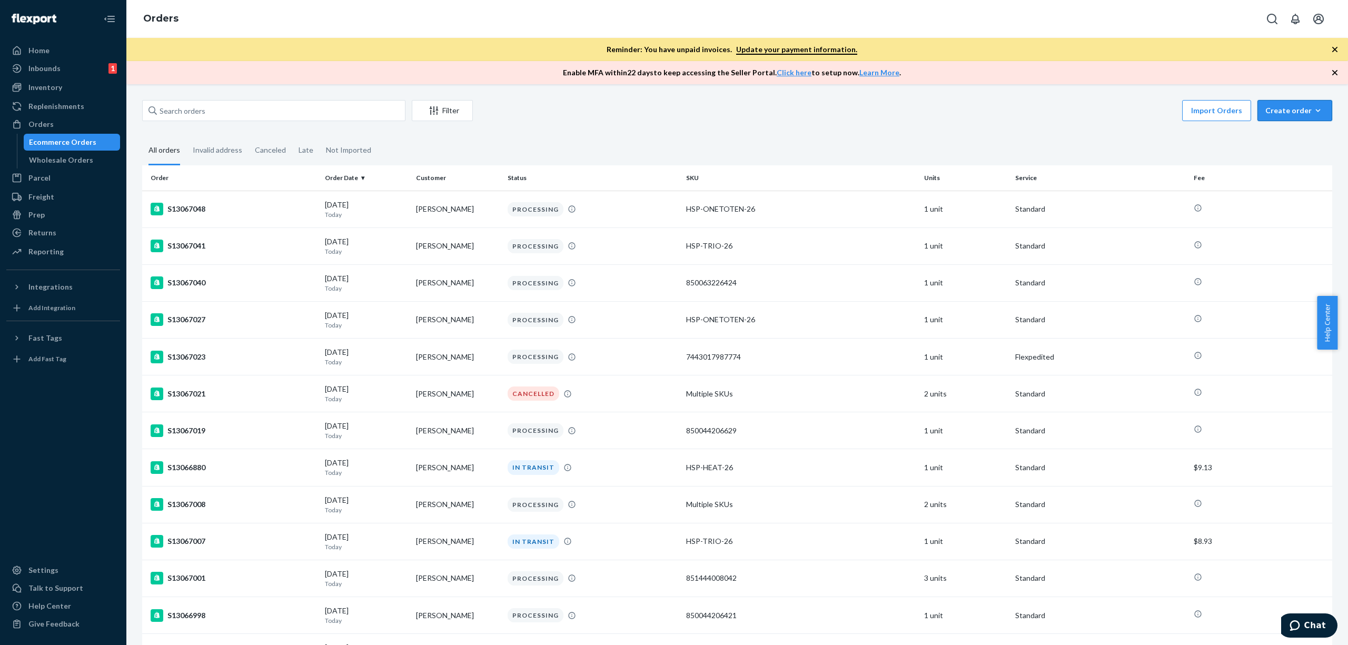
click at [1275, 108] on div "Create order" at bounding box center [1295, 110] width 59 height 11
click at [1294, 164] on button "Removal order" at bounding box center [1310, 158] width 101 height 23
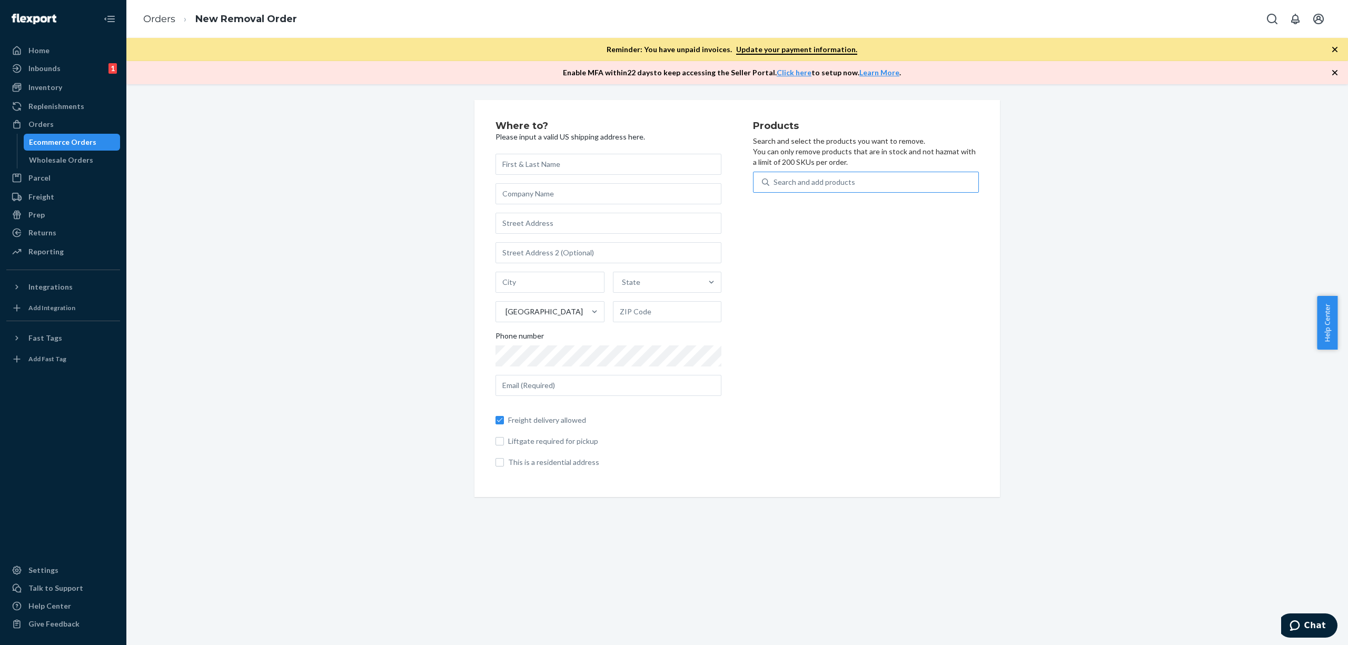
click at [863, 181] on div "Search and add products" at bounding box center [873, 182] width 209 height 19
click at [775, 181] on input "Search and add products" at bounding box center [774, 182] width 1 height 11
paste input "850044206995"
type input "850044206995"
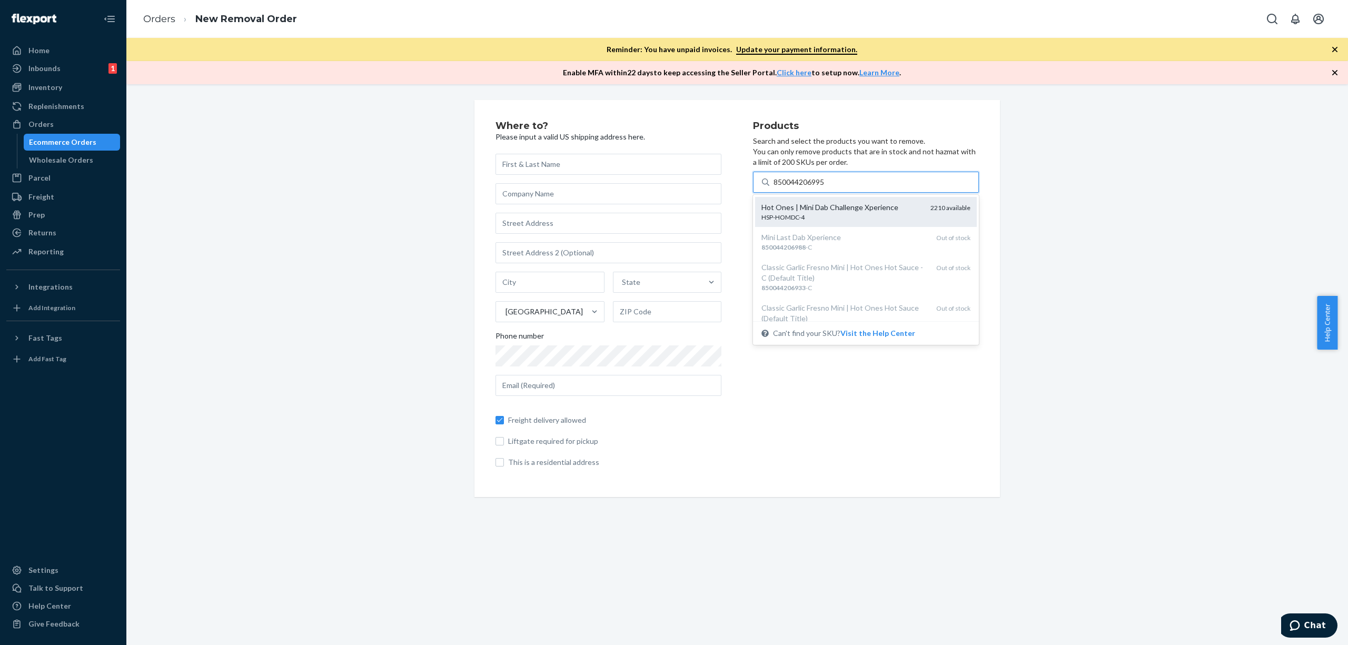
click at [822, 208] on div "Hot Ones | Mini Dab Challenge Xperience" at bounding box center [842, 207] width 161 height 11
click at [822, 188] on input "850044206995" at bounding box center [800, 182] width 52 height 11
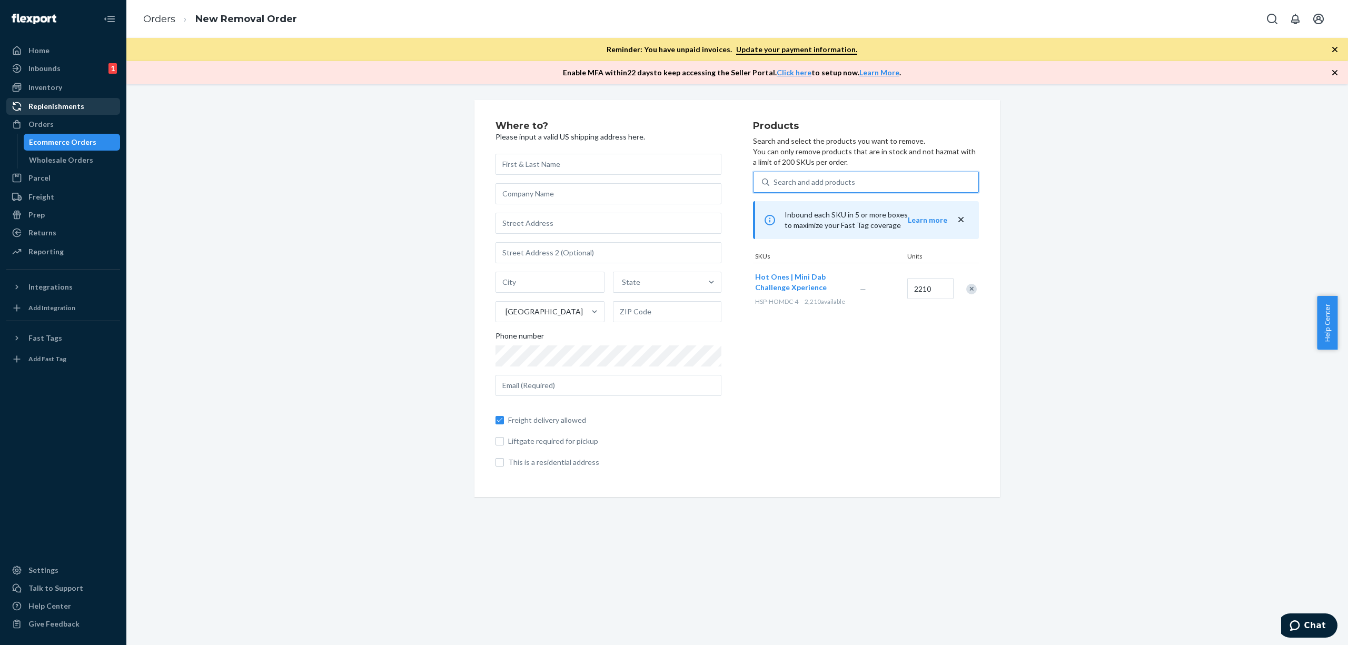
click at [93, 113] on div "Replenishments" at bounding box center [63, 106] width 112 height 15
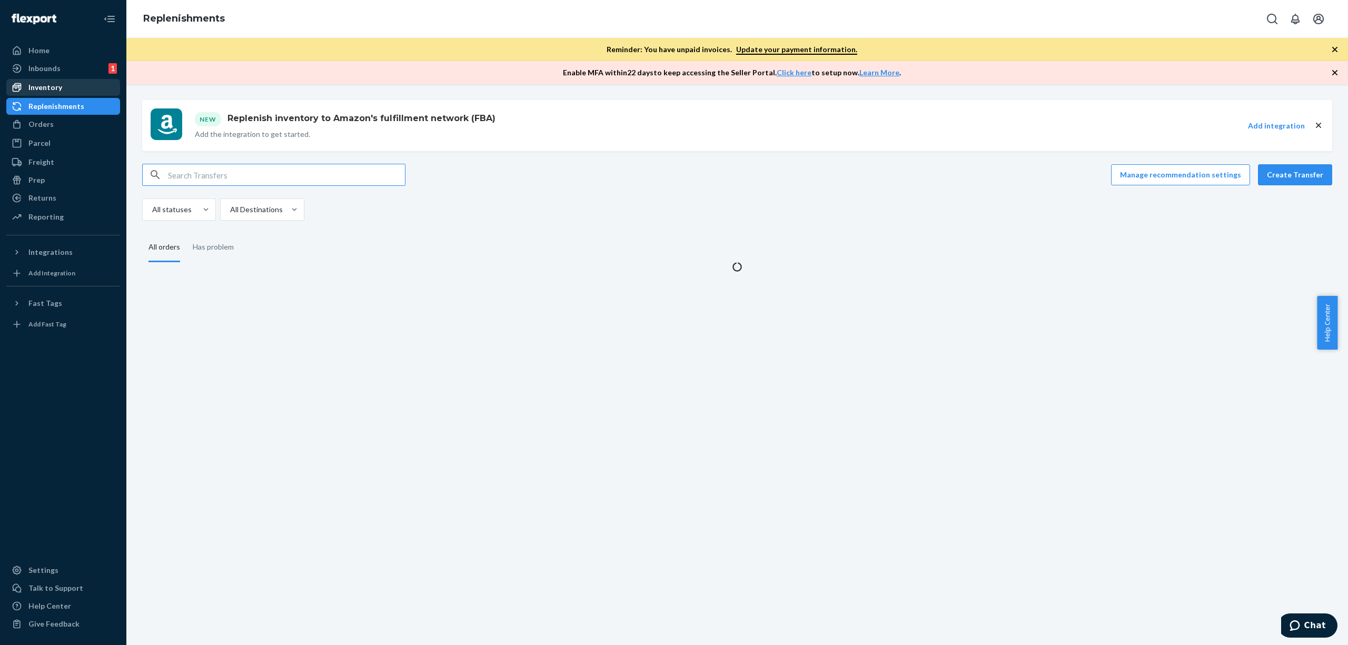
click at [81, 83] on div "Inventory" at bounding box center [63, 87] width 112 height 15
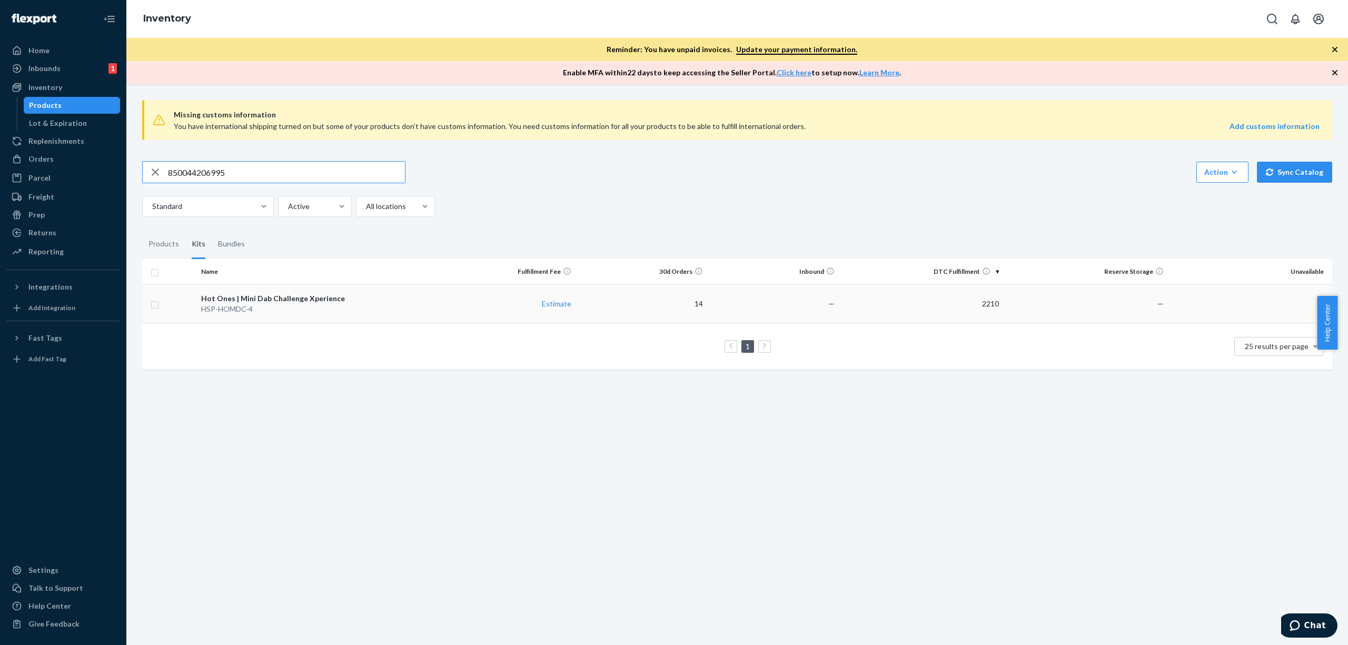
click at [595, 303] on td "14" at bounding box center [642, 303] width 132 height 38
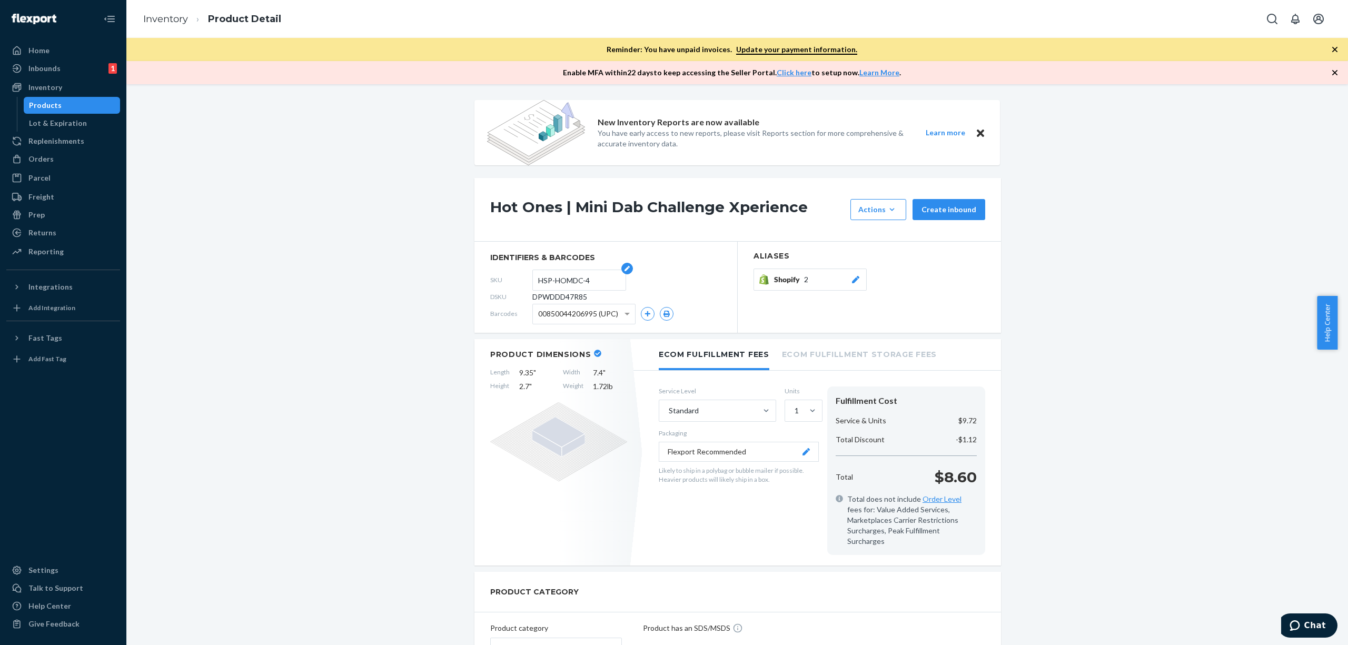
click at [568, 281] on input "HSP-HOMDC-4" at bounding box center [579, 280] width 82 height 20
click at [567, 280] on input "HSP-HOMDC-4" at bounding box center [579, 280] width 82 height 20
click at [567, 279] on input "HSP-HOMDC-4" at bounding box center [579, 280] width 82 height 20
